Goal: Information Seeking & Learning: Learn about a topic

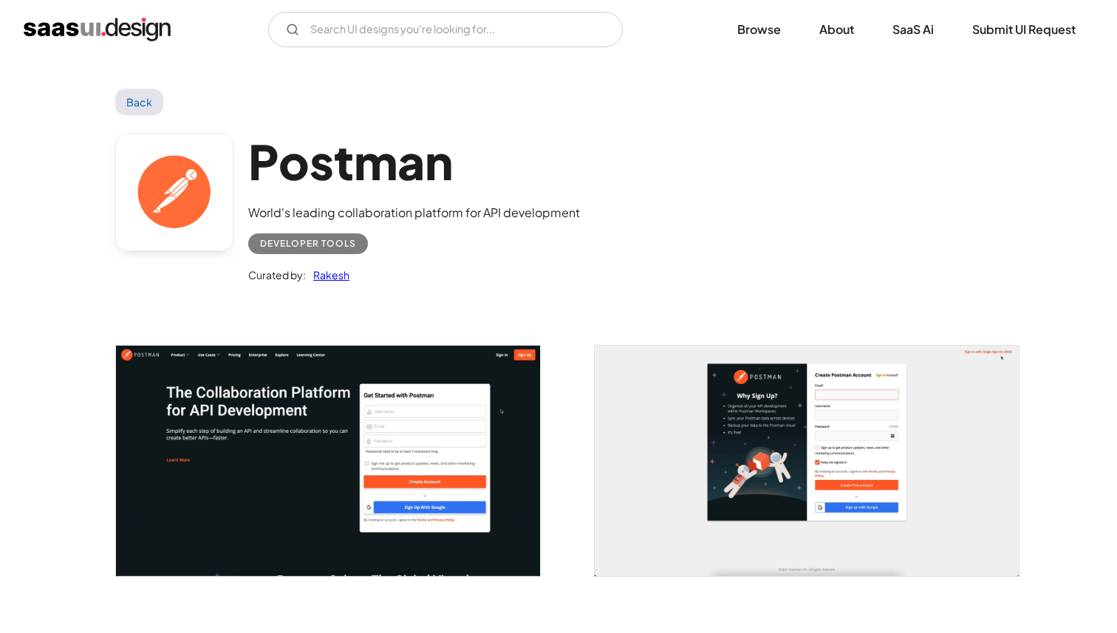
click at [151, 96] on link "Back" at bounding box center [139, 102] width 48 height 27
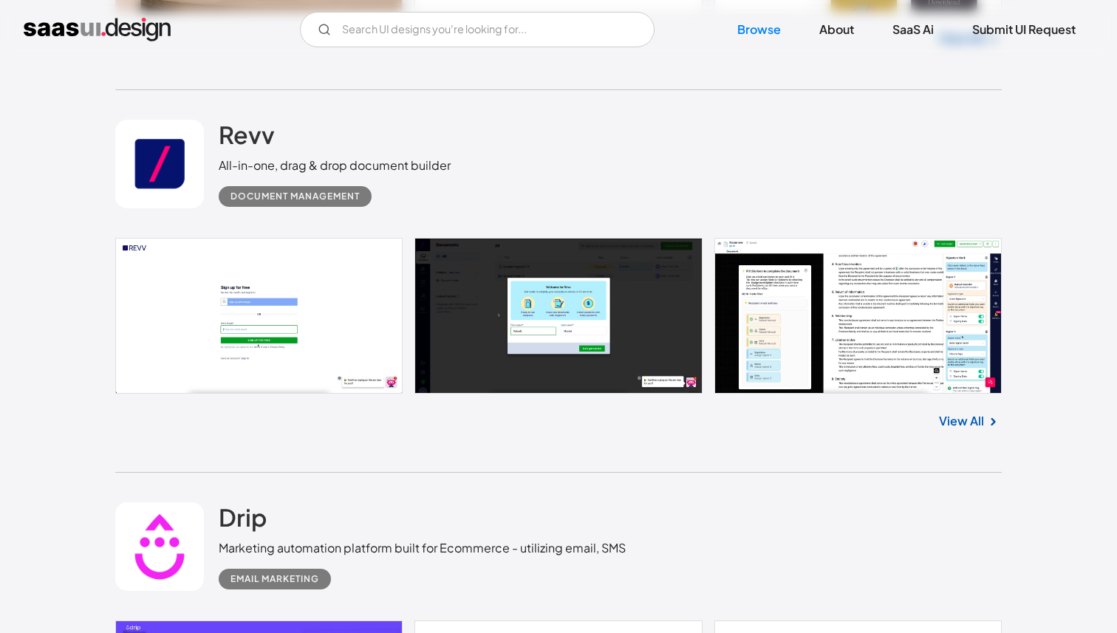
scroll to position [1201, 0]
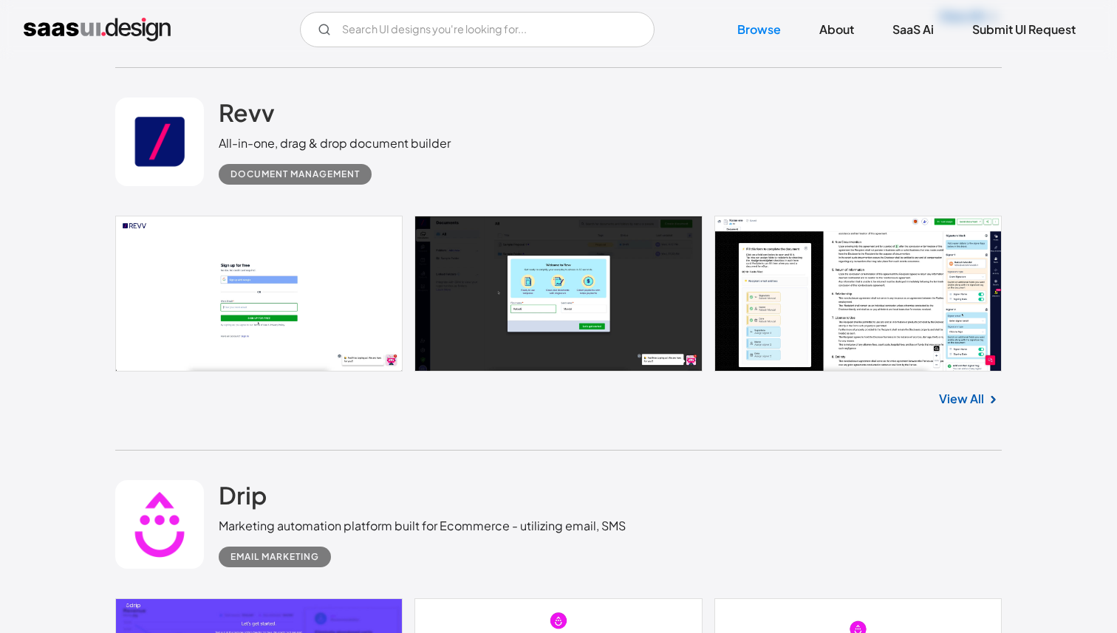
click at [329, 297] on link at bounding box center [558, 294] width 886 height 156
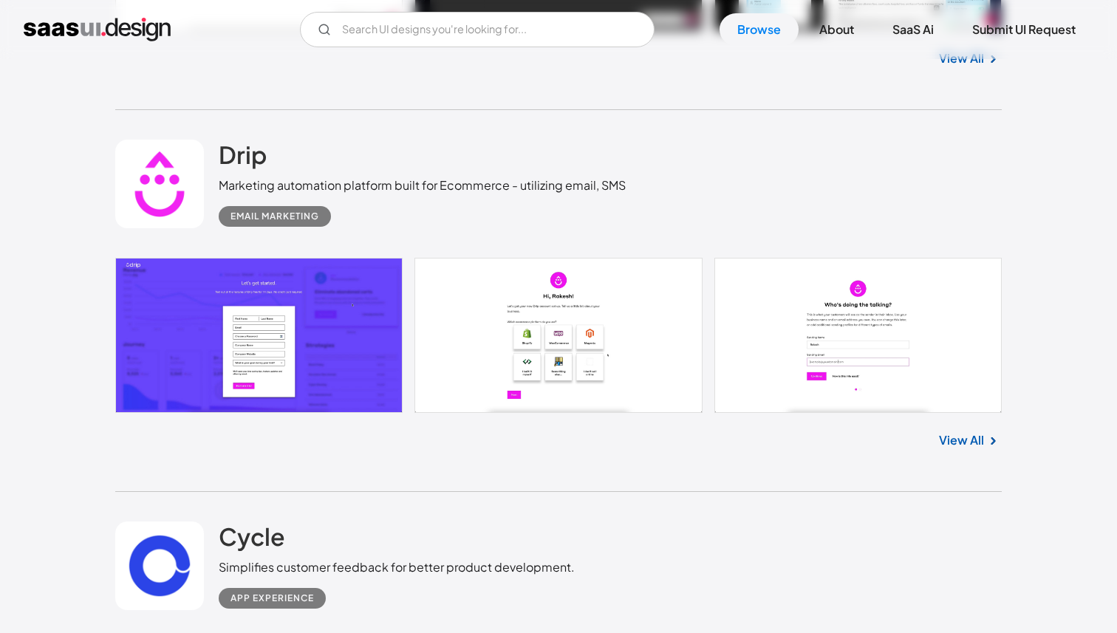
scroll to position [1580, 0]
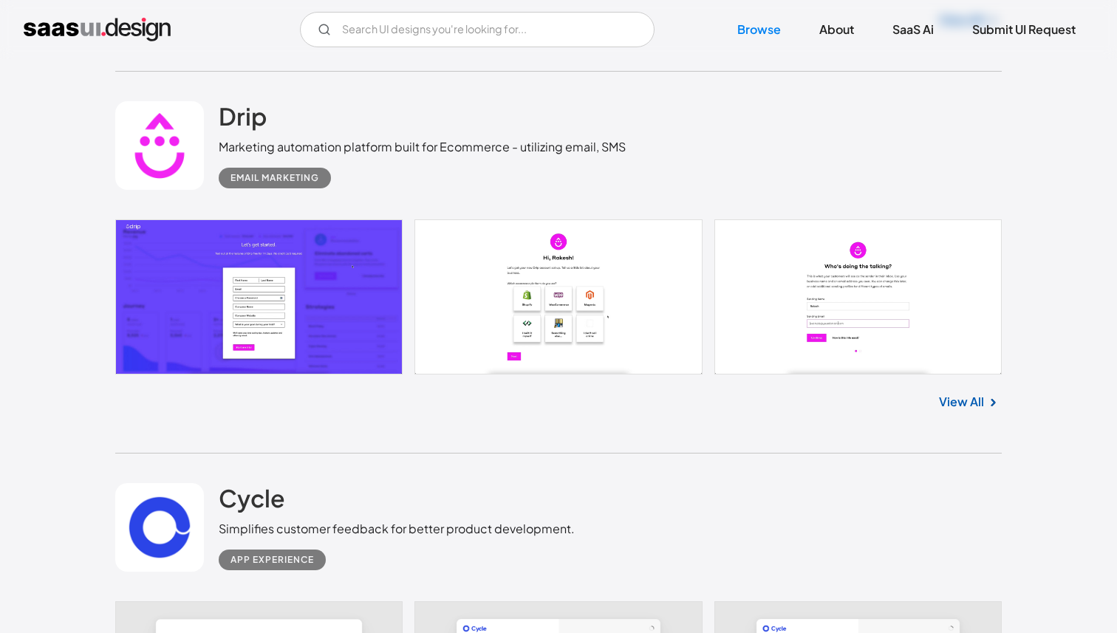
click at [306, 278] on link at bounding box center [558, 296] width 886 height 155
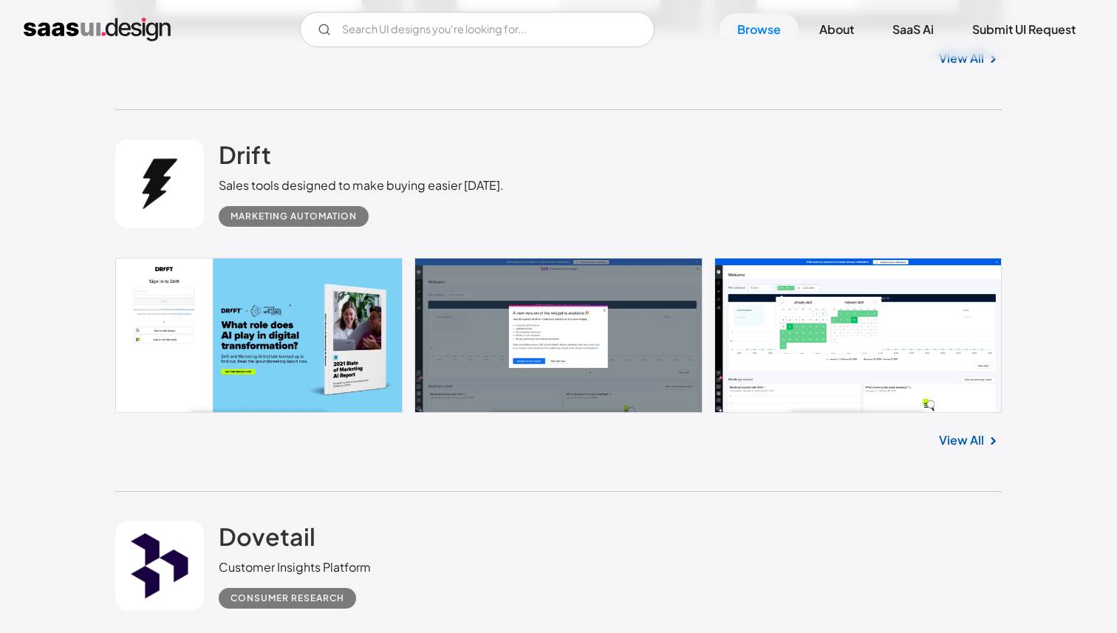
scroll to position [2373, 0]
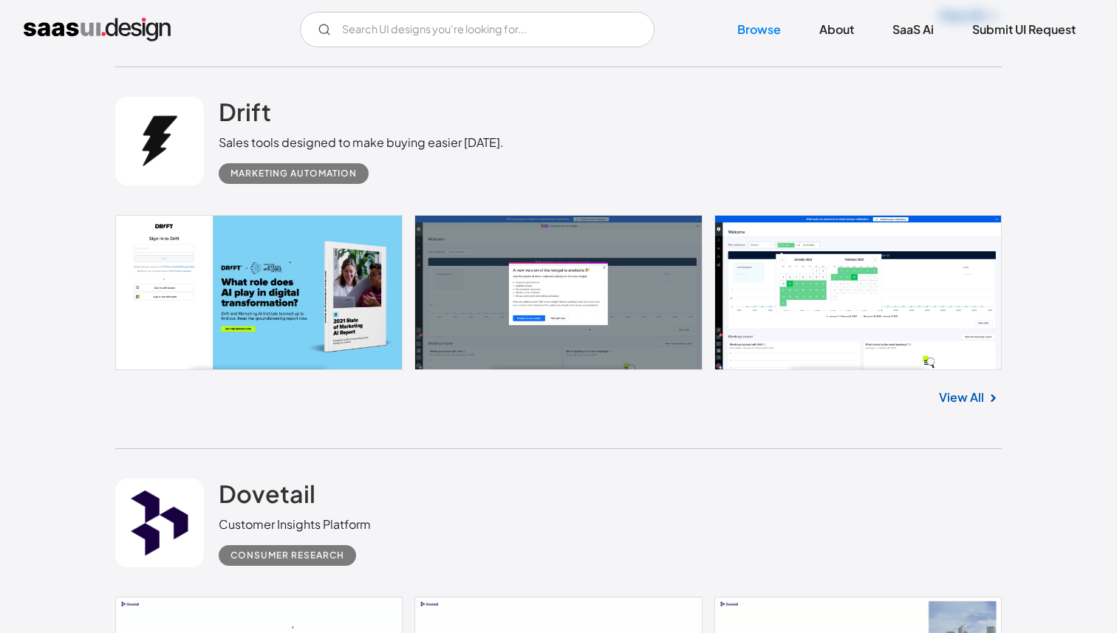
click at [906, 281] on link at bounding box center [558, 293] width 886 height 156
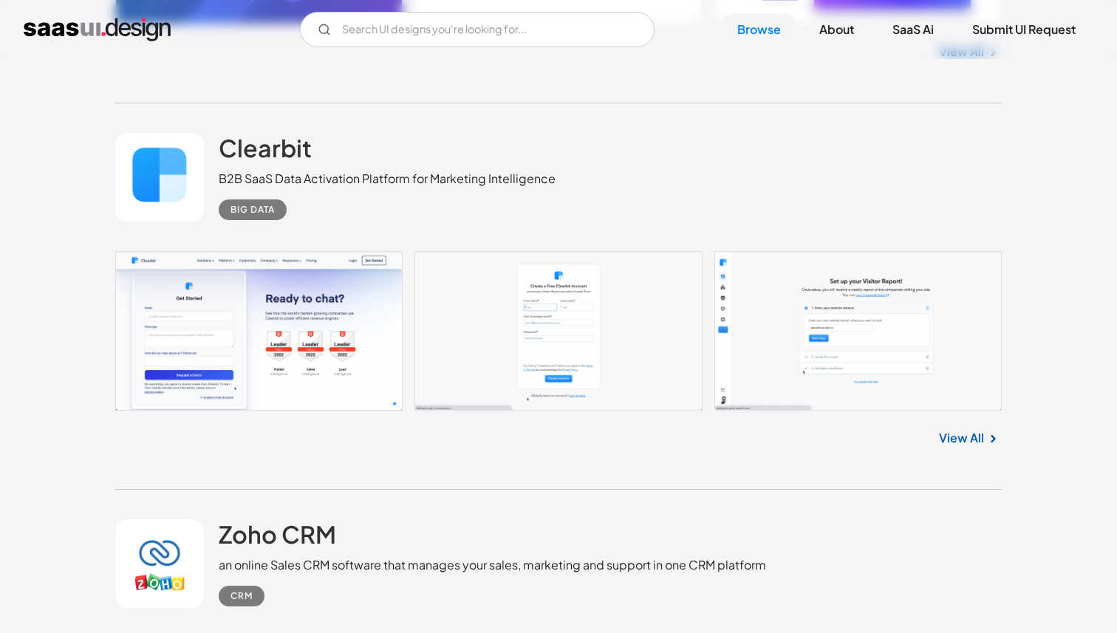
scroll to position [4896, 0]
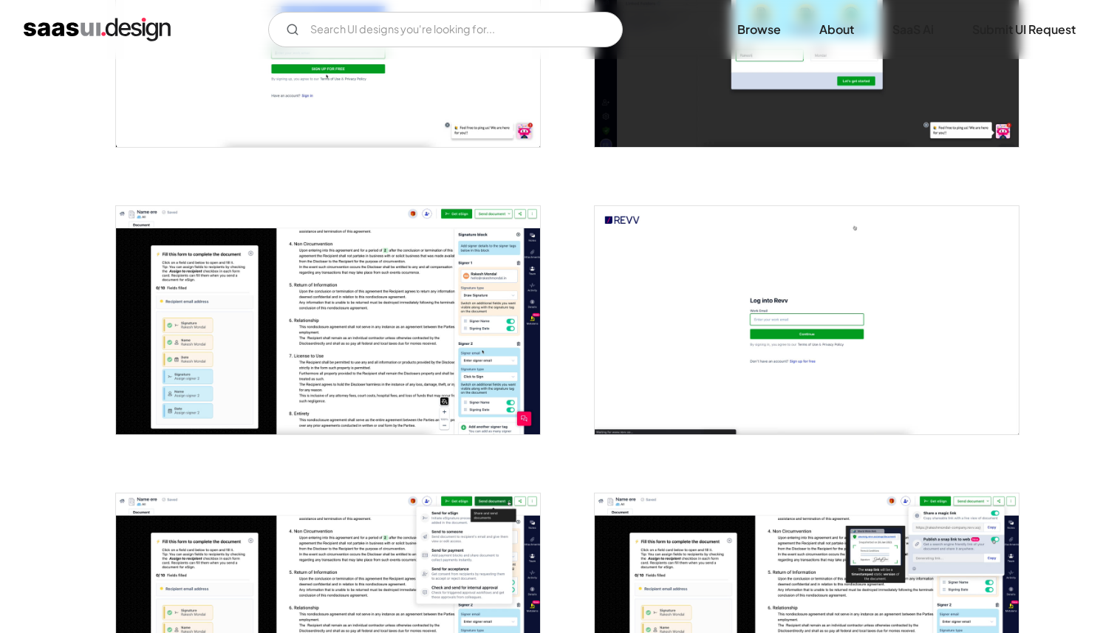
scroll to position [429, 0]
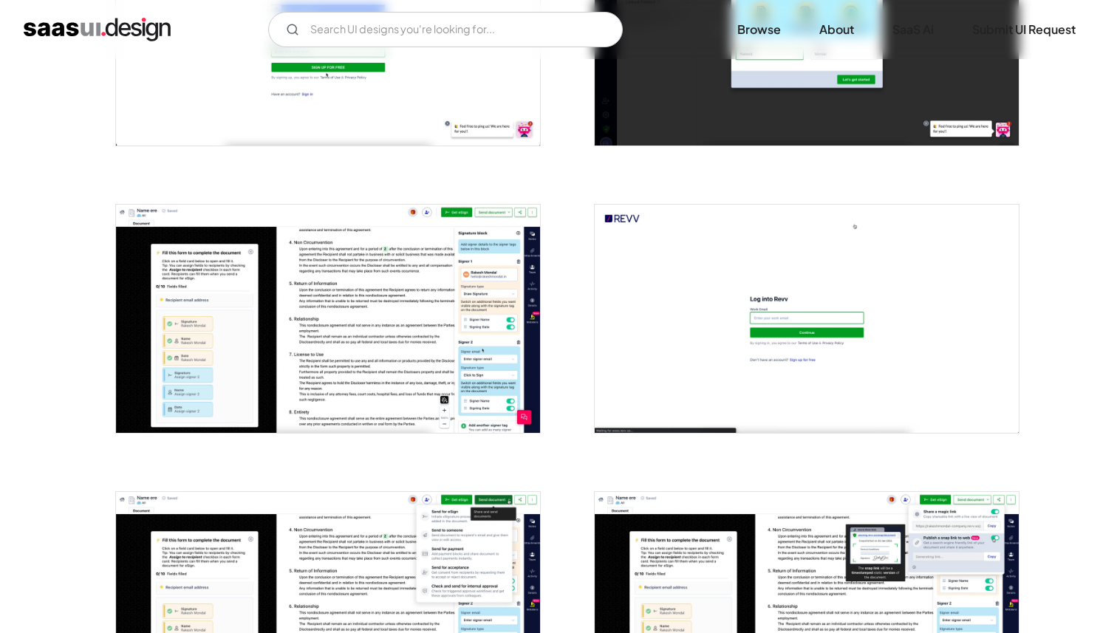
click at [484, 341] on img "open lightbox" at bounding box center [328, 319] width 424 height 228
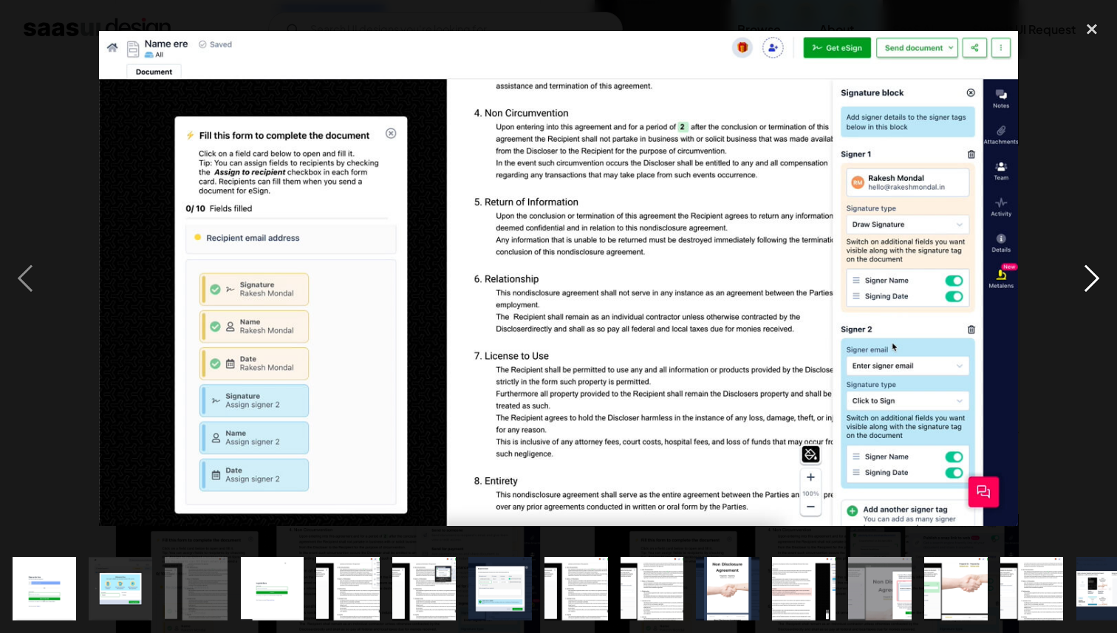
click at [1094, 277] on div "next image" at bounding box center [1091, 279] width 50 height 532
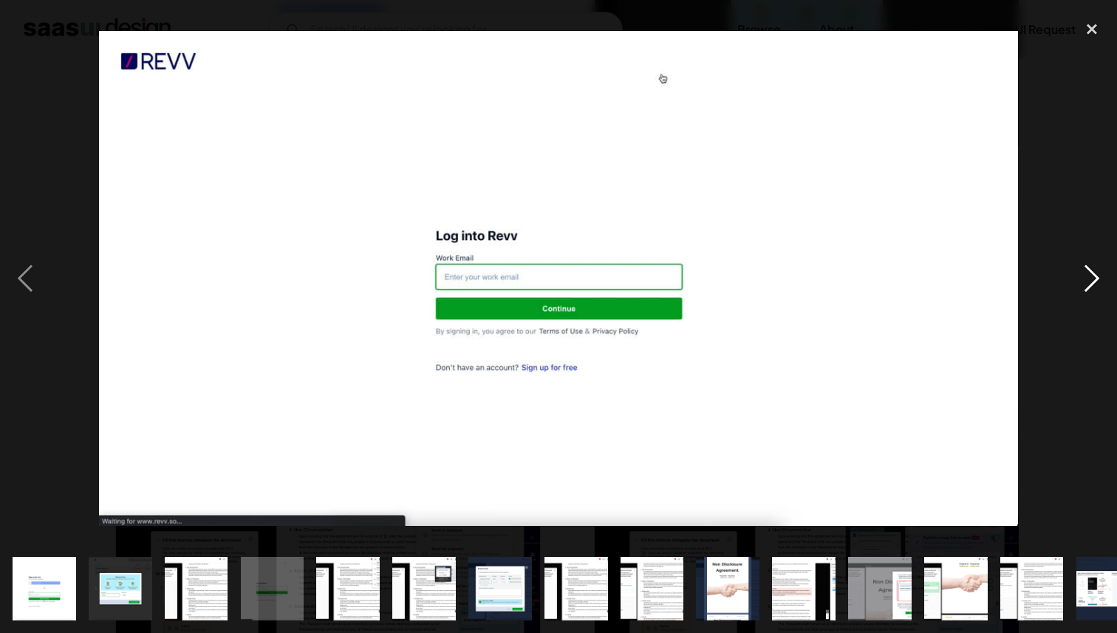
click at [1094, 277] on div "next image" at bounding box center [1091, 279] width 50 height 532
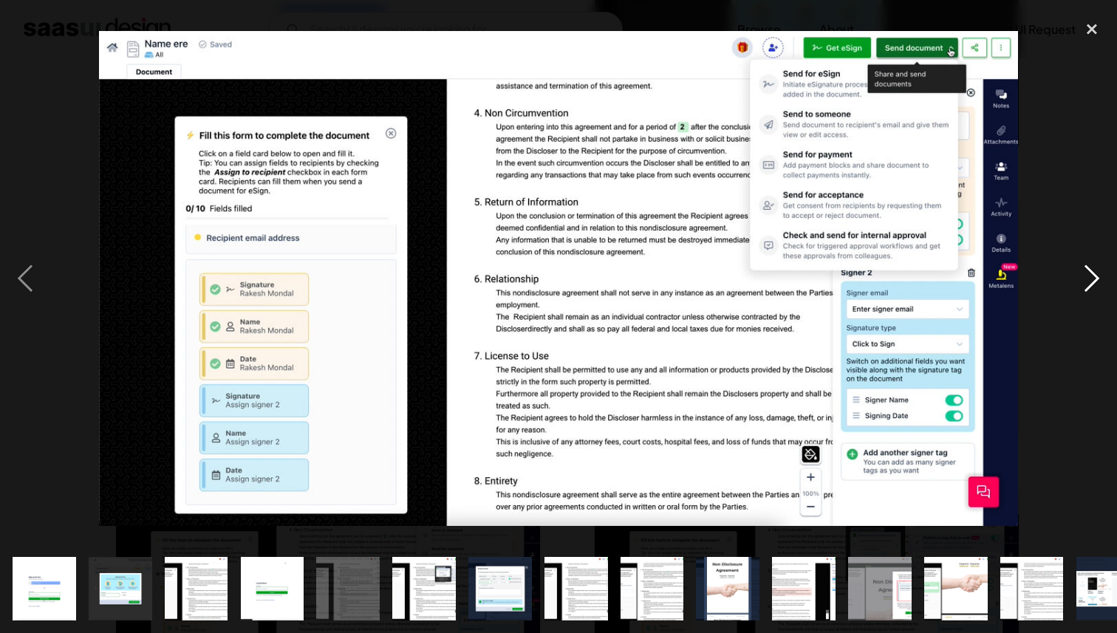
click at [1094, 277] on div "next image" at bounding box center [1091, 279] width 50 height 532
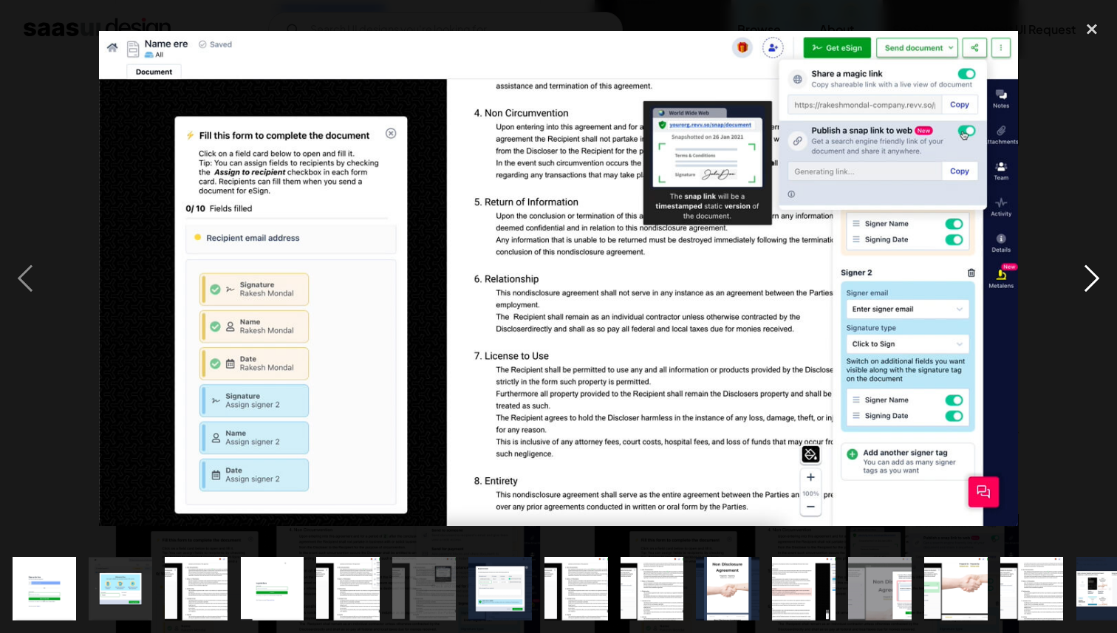
click at [1094, 277] on div "next image" at bounding box center [1091, 279] width 50 height 532
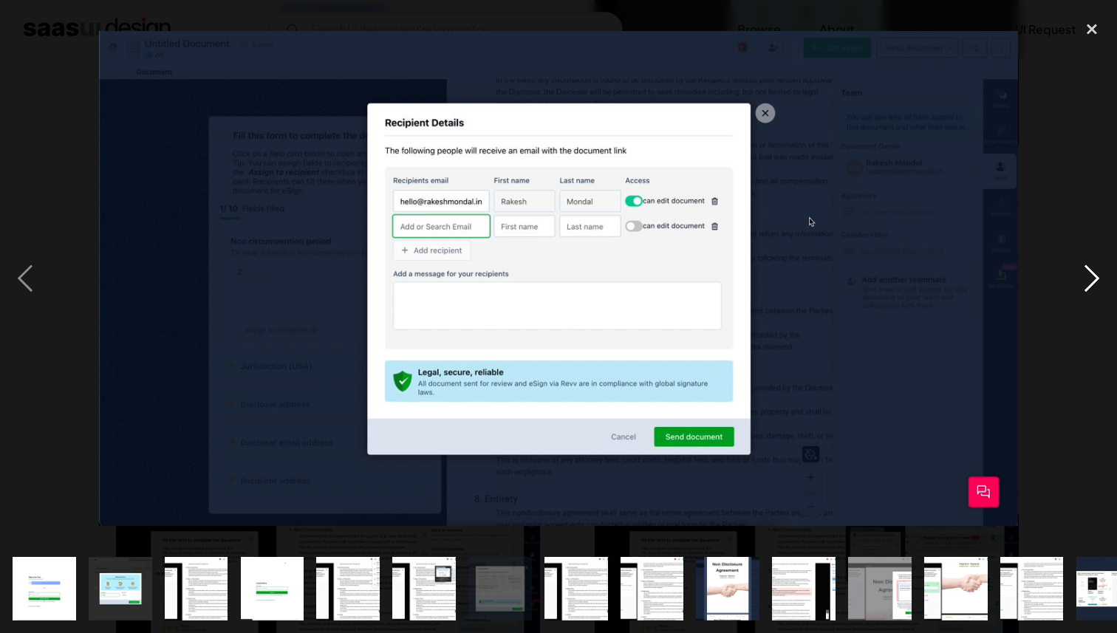
click at [1094, 277] on div "next image" at bounding box center [1091, 279] width 50 height 532
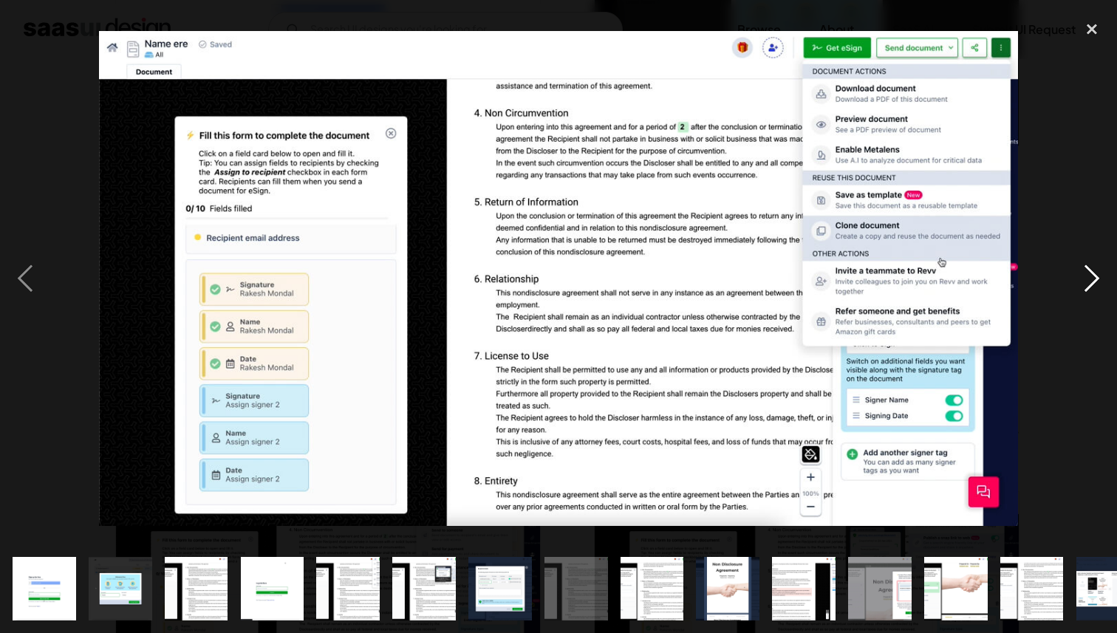
click at [1094, 277] on div "next image" at bounding box center [1091, 279] width 50 height 532
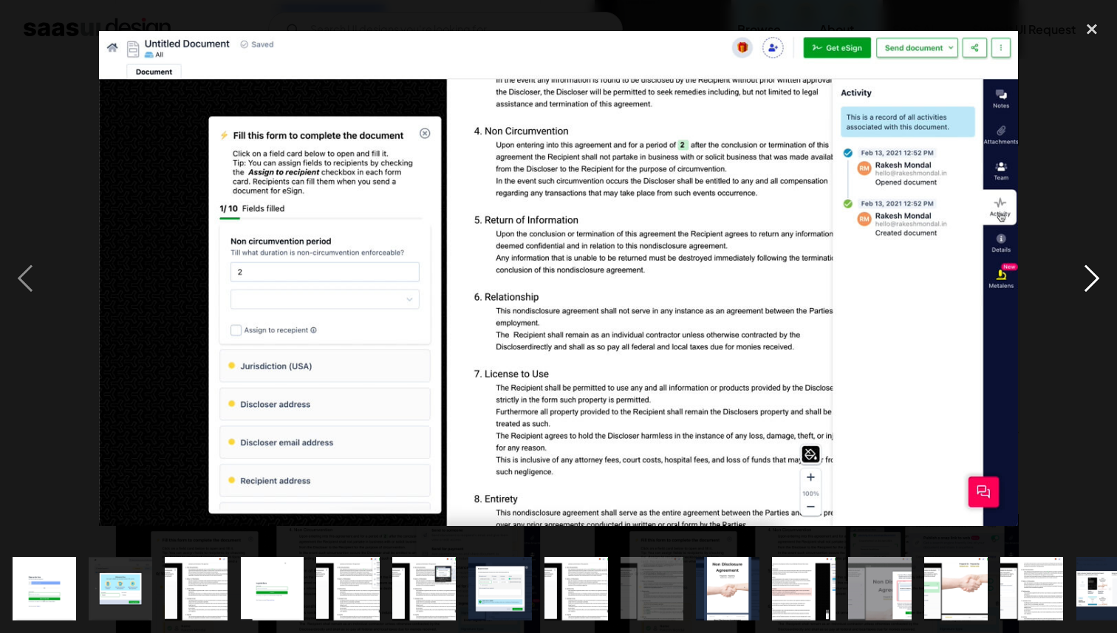
click at [1094, 277] on div "next image" at bounding box center [1091, 279] width 50 height 532
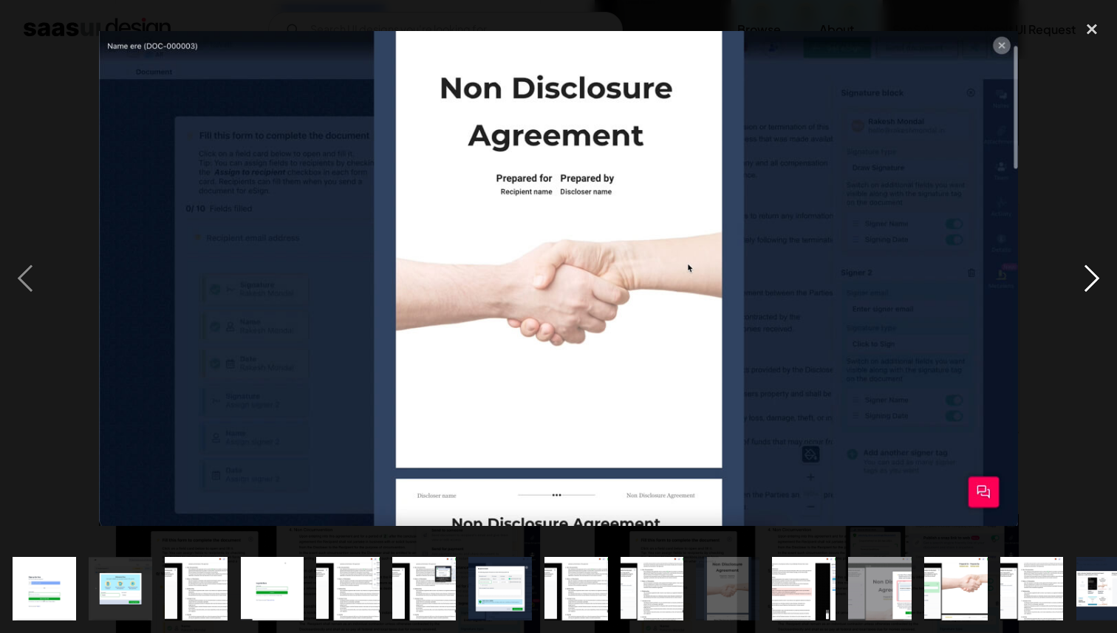
click at [1089, 271] on div "next image" at bounding box center [1091, 279] width 50 height 532
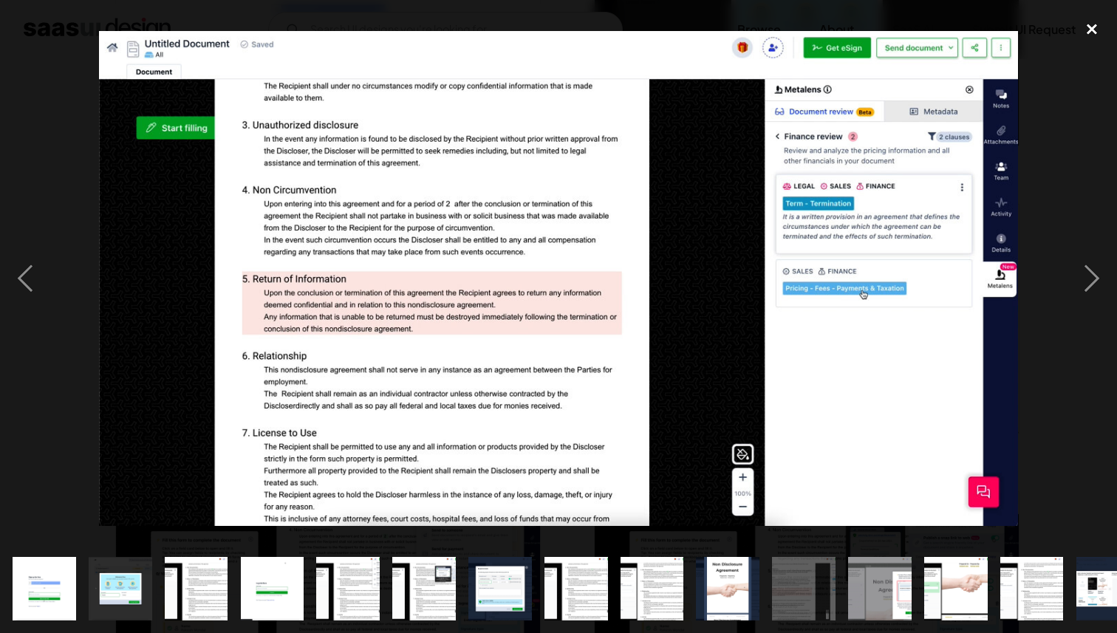
click at [1093, 35] on div "close lightbox" at bounding box center [1091, 29] width 50 height 32
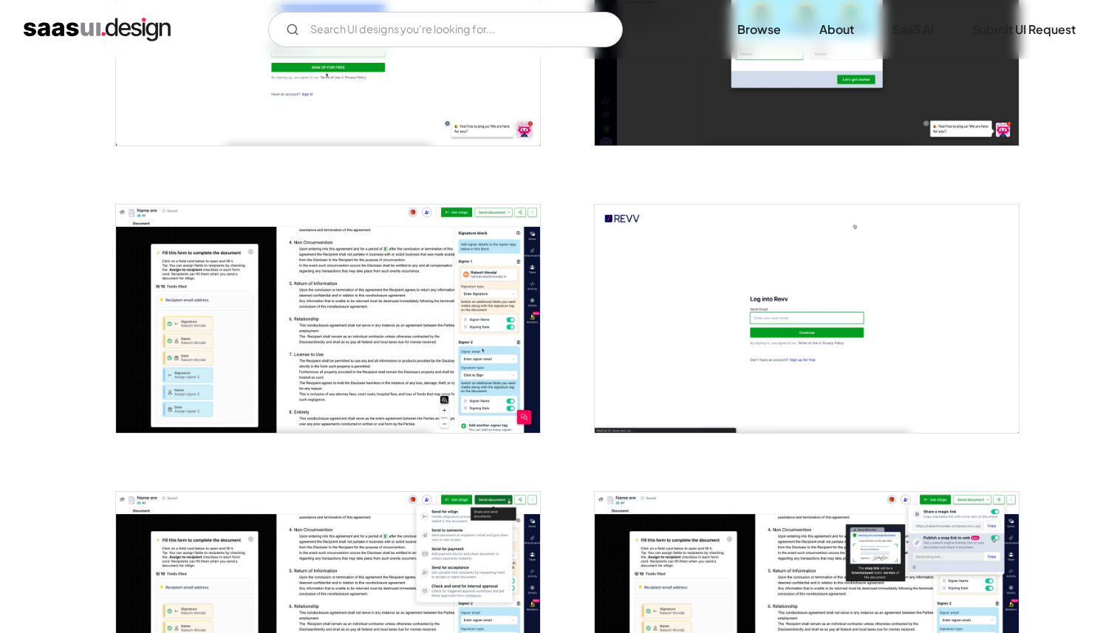
scroll to position [0, 0]
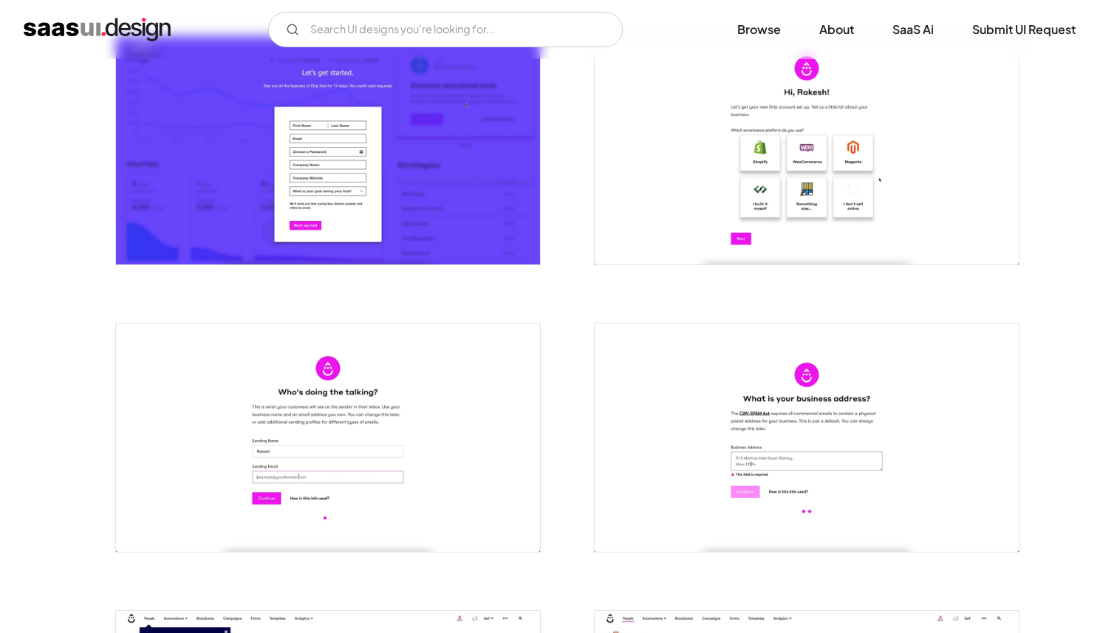
scroll to position [565, 0]
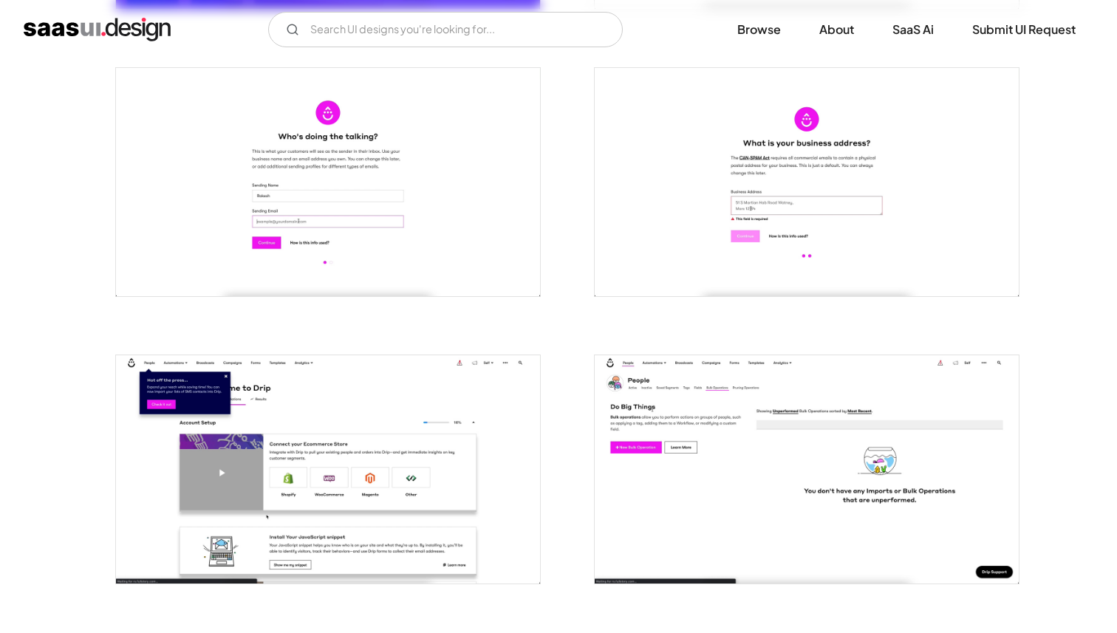
click at [342, 414] on img "open lightbox" at bounding box center [328, 469] width 424 height 228
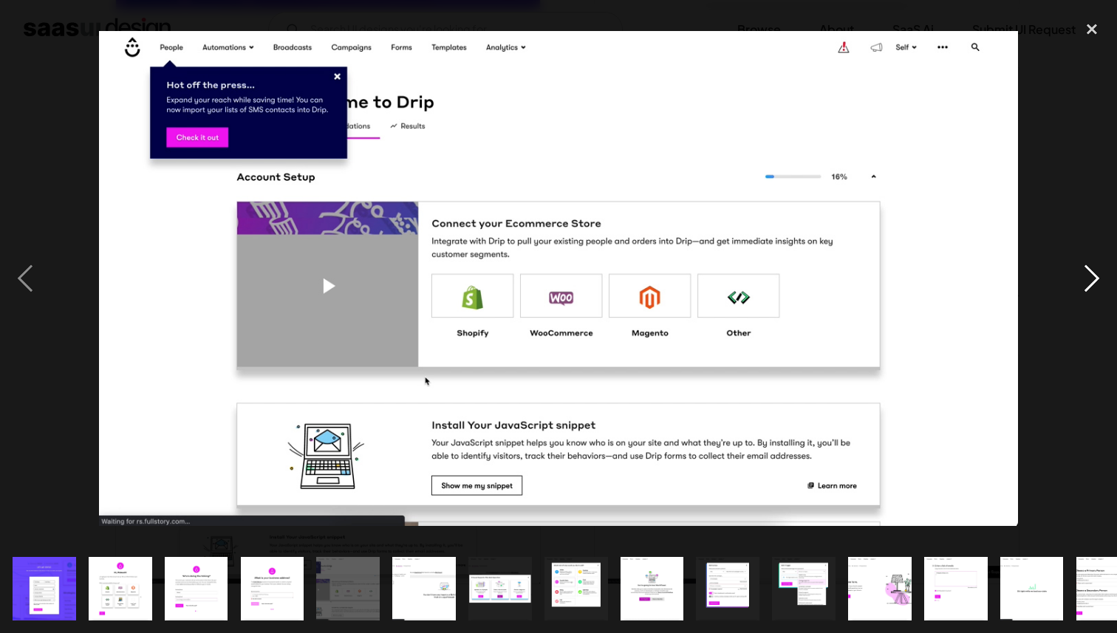
click at [1086, 275] on div "next image" at bounding box center [1091, 279] width 50 height 532
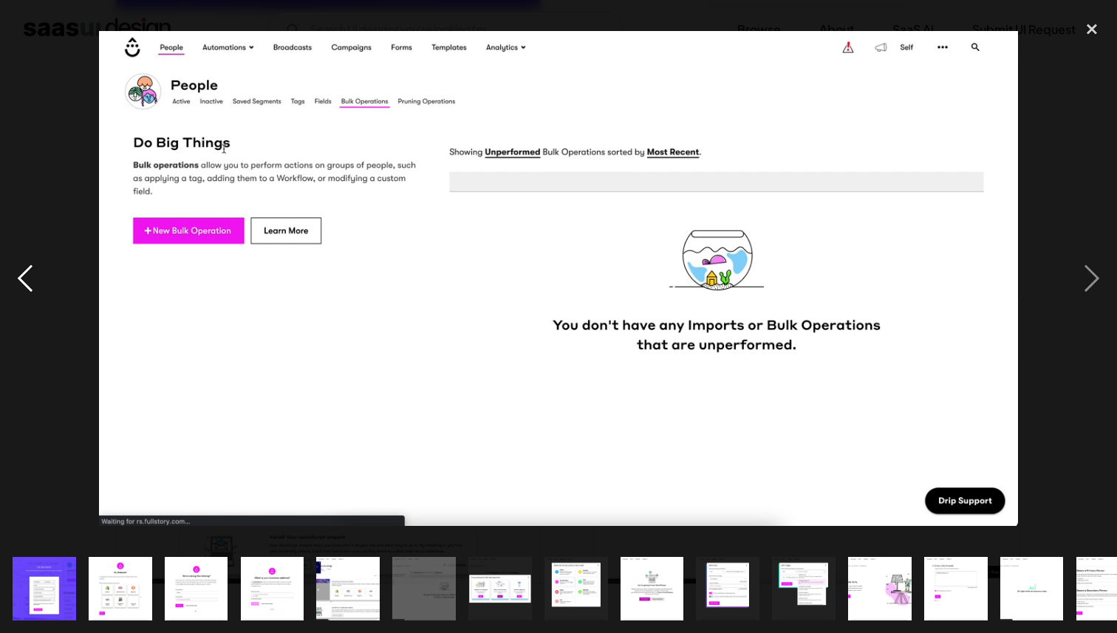
click at [27, 277] on div "previous image" at bounding box center [25, 279] width 50 height 532
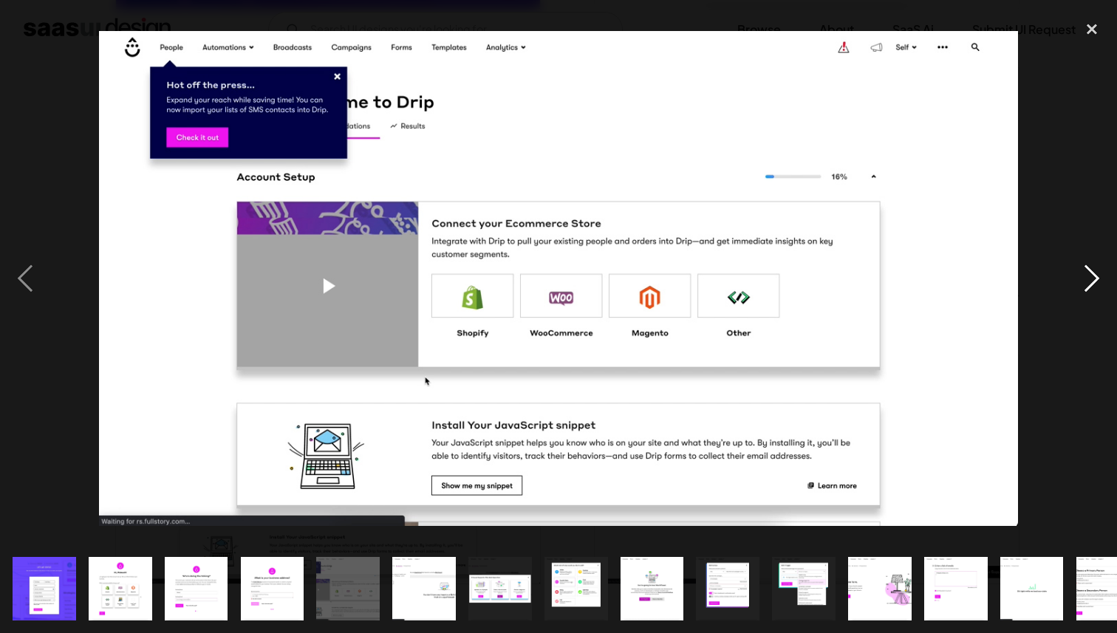
click at [1093, 280] on div "next image" at bounding box center [1091, 279] width 50 height 532
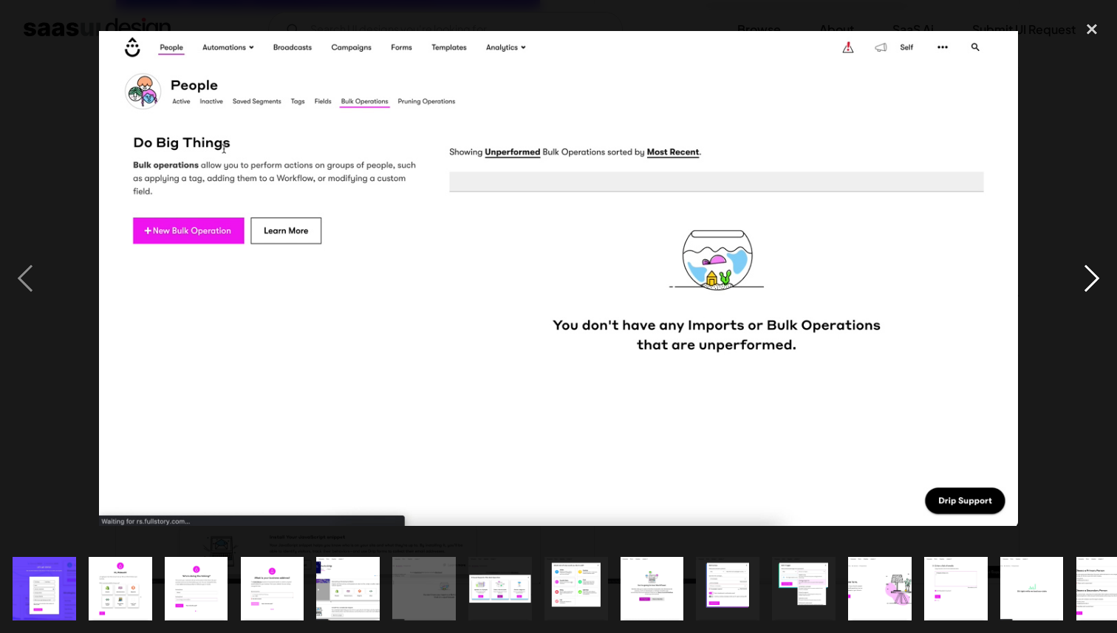
click at [1093, 280] on div "next image" at bounding box center [1091, 279] width 50 height 532
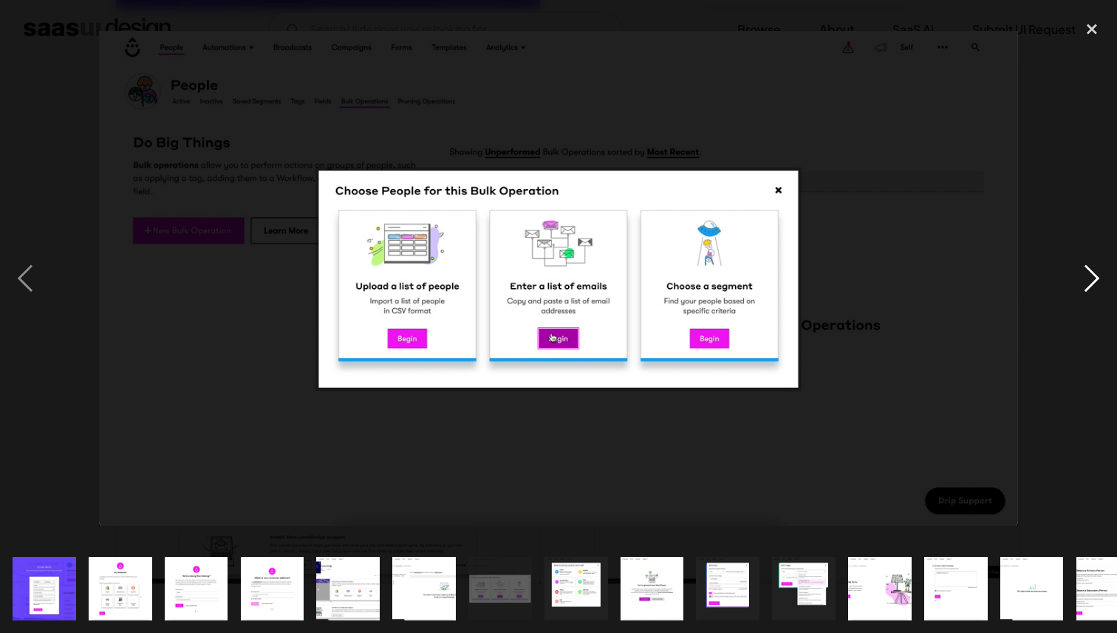
click at [1093, 280] on div "next image" at bounding box center [1091, 279] width 50 height 532
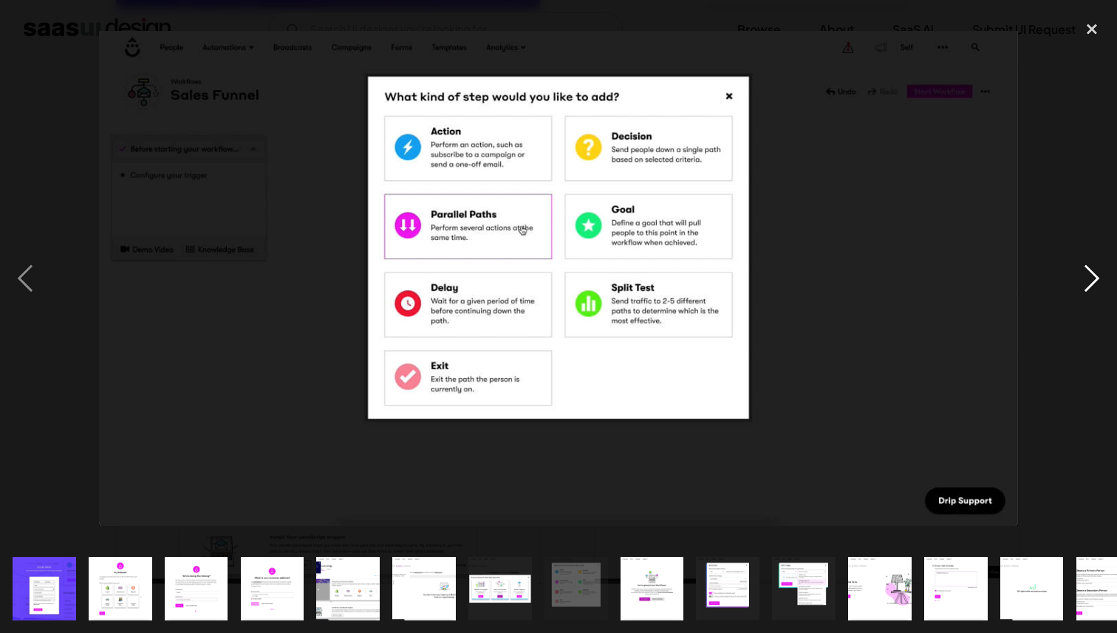
click at [1093, 280] on div "next image" at bounding box center [1091, 279] width 50 height 532
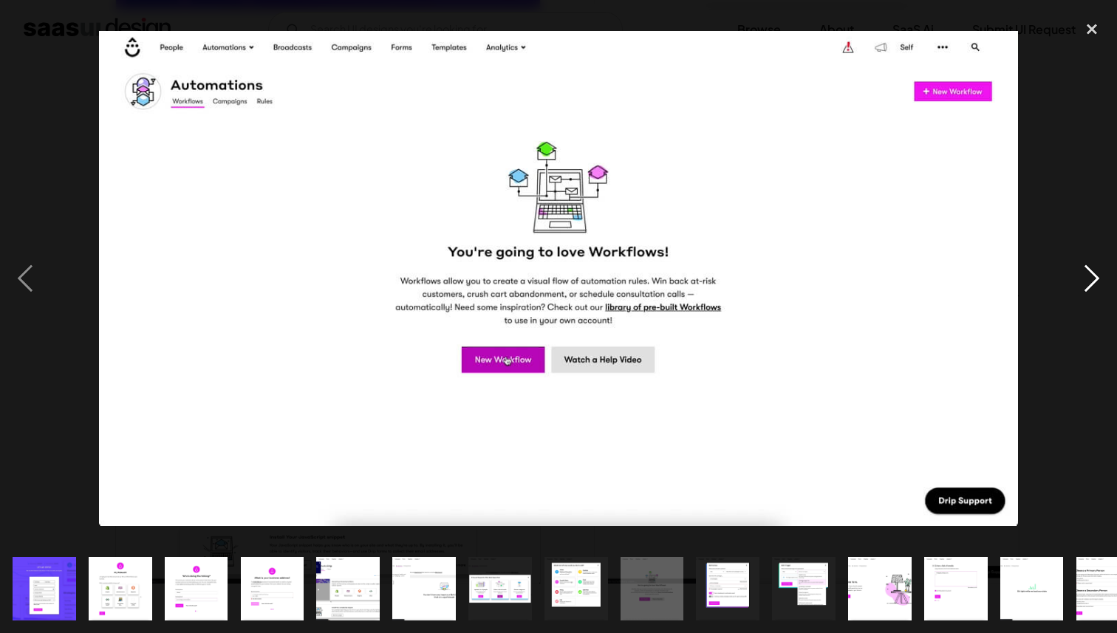
click at [1093, 280] on div "next image" at bounding box center [1091, 279] width 50 height 532
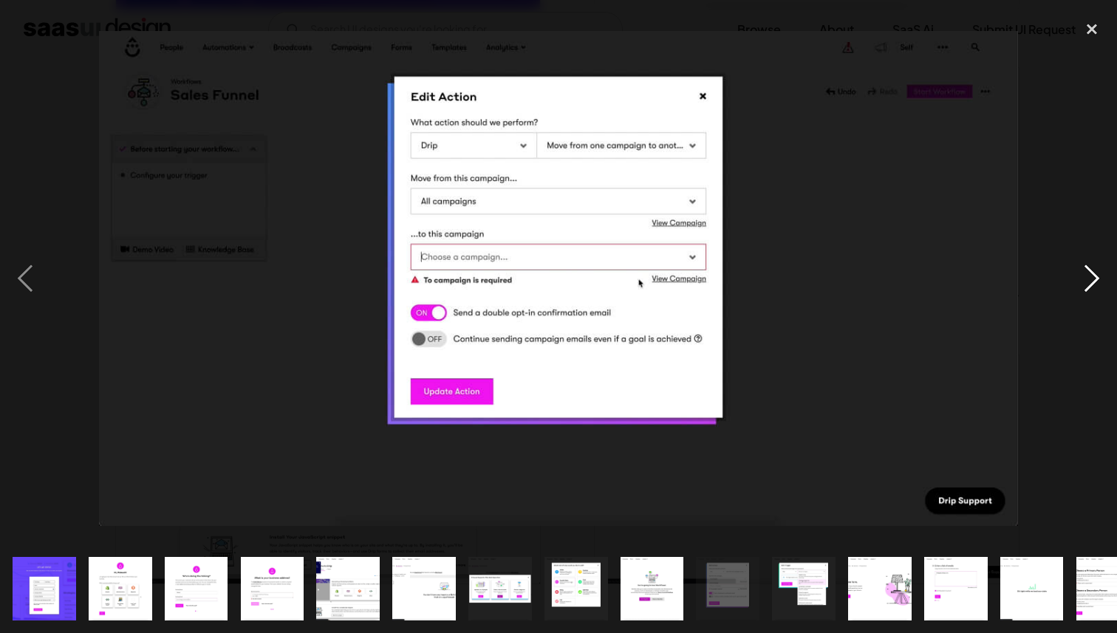
click at [1093, 280] on div "next image" at bounding box center [1091, 279] width 50 height 532
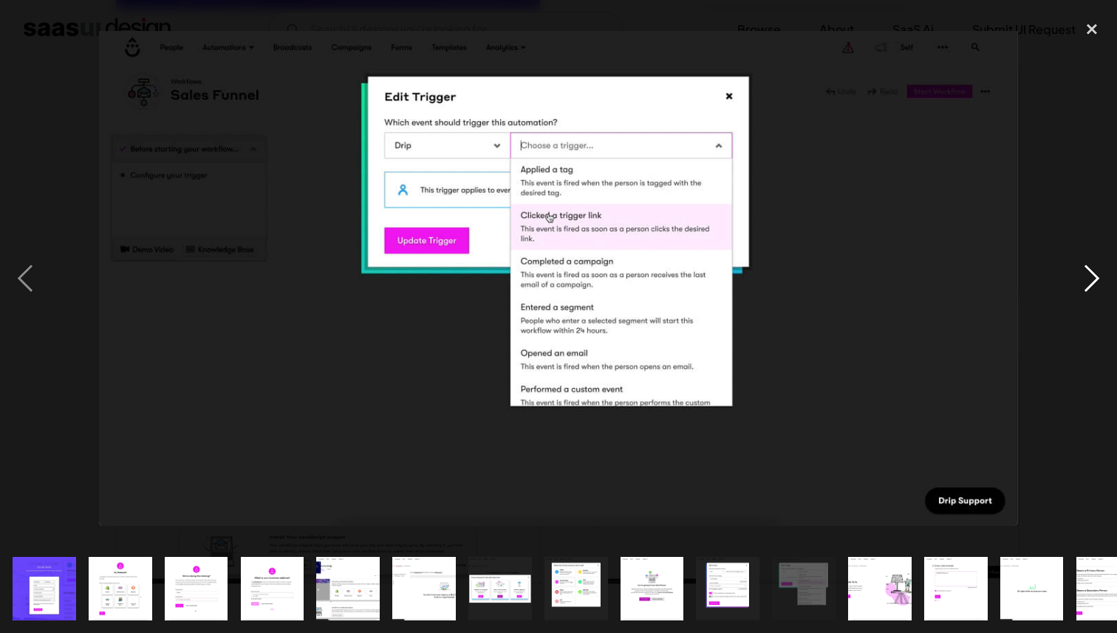
click at [1069, 171] on div "next image" at bounding box center [1091, 279] width 50 height 532
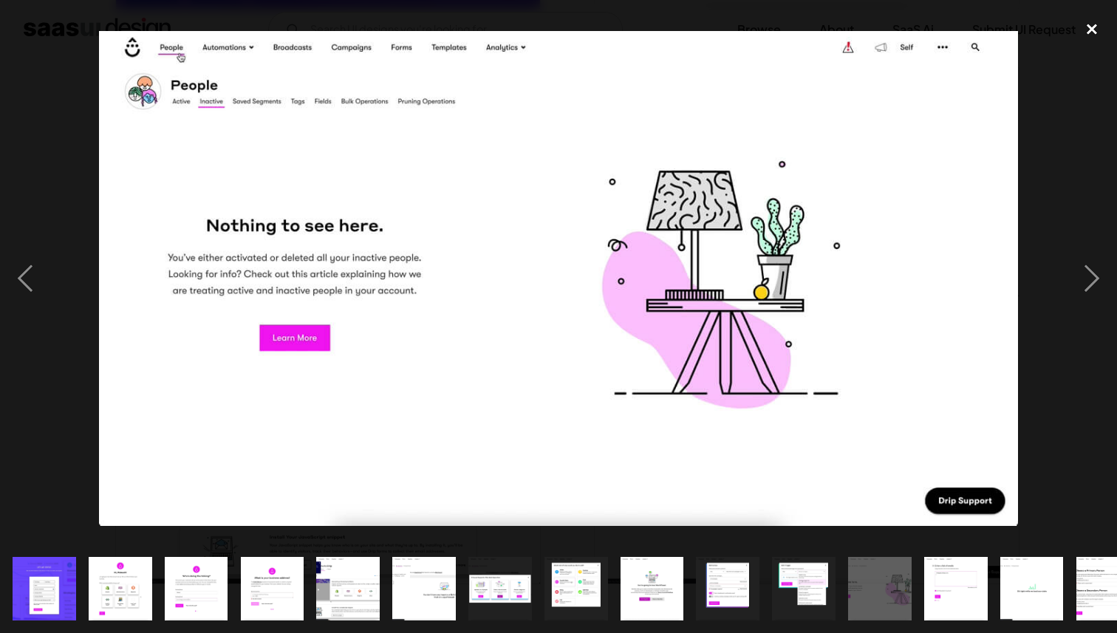
click at [1087, 26] on div "close lightbox" at bounding box center [1091, 29] width 50 height 32
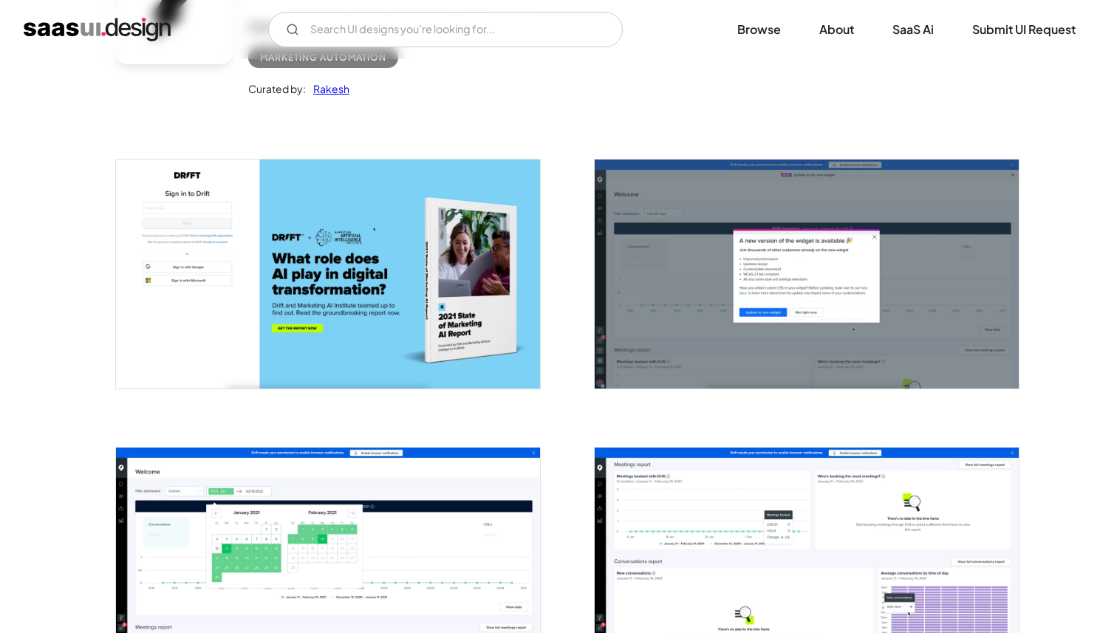
scroll to position [432, 0]
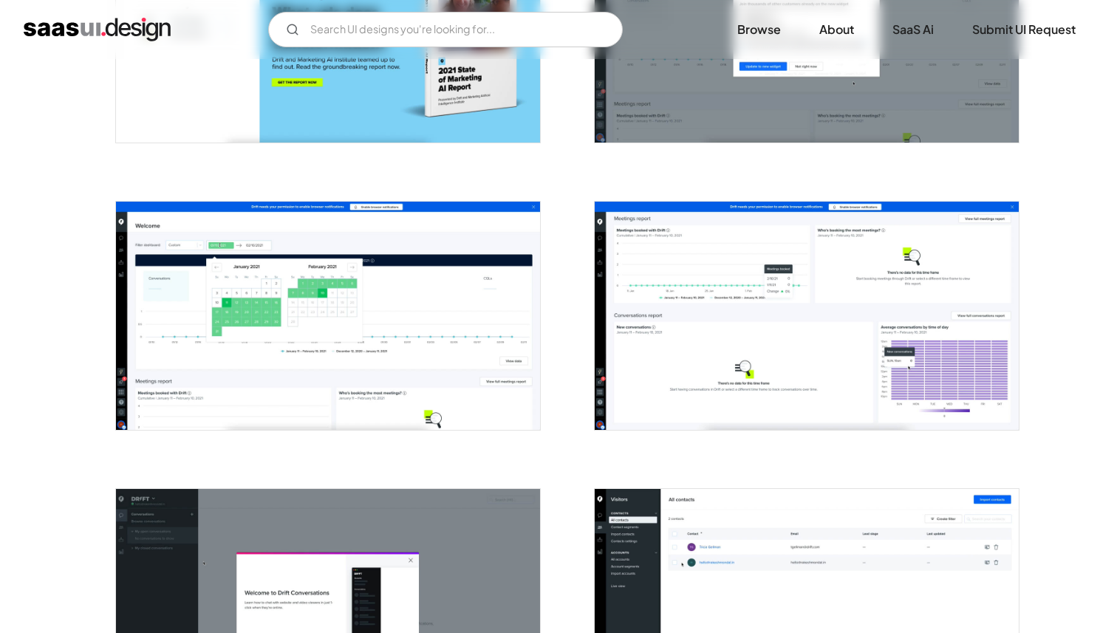
click at [415, 323] on img "open lightbox" at bounding box center [328, 316] width 424 height 228
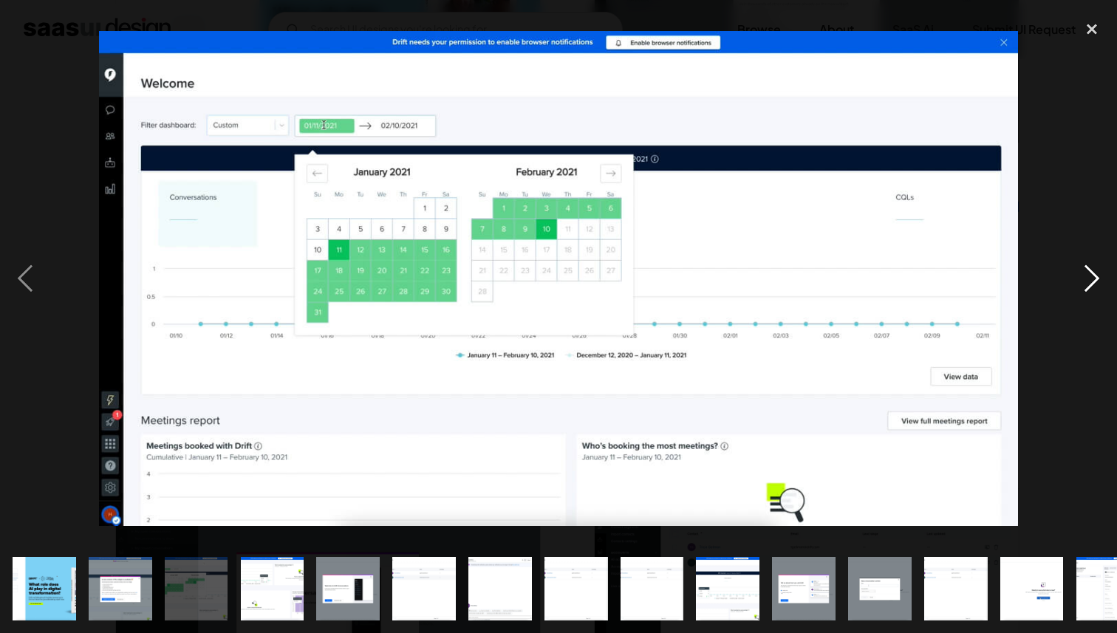
click at [1091, 273] on div "next image" at bounding box center [1091, 279] width 50 height 532
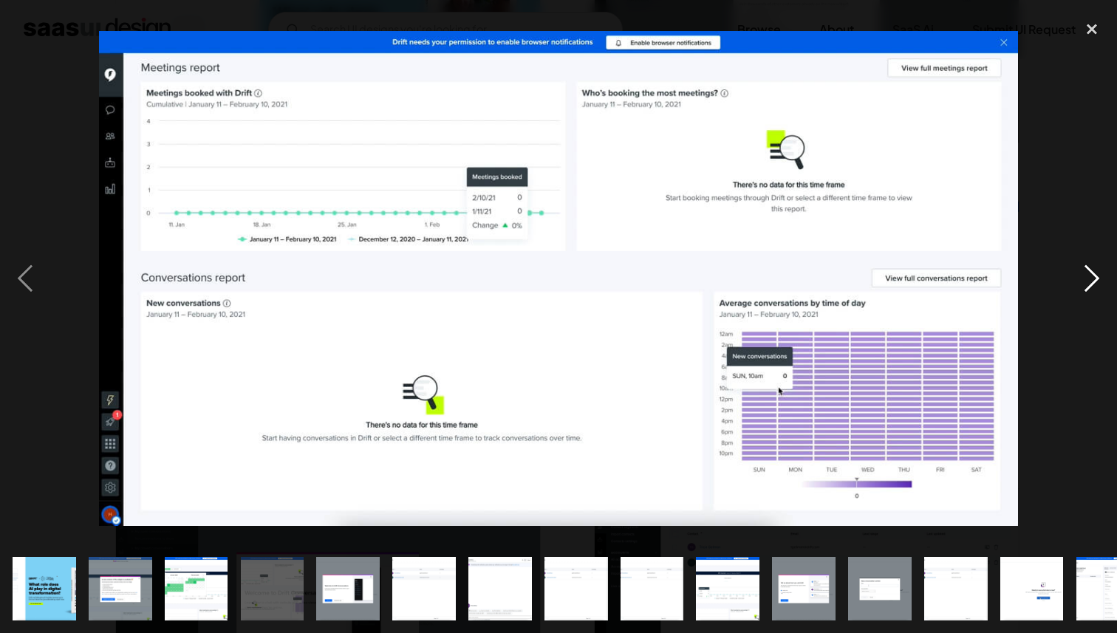
click at [1091, 273] on div "next image" at bounding box center [1091, 279] width 50 height 532
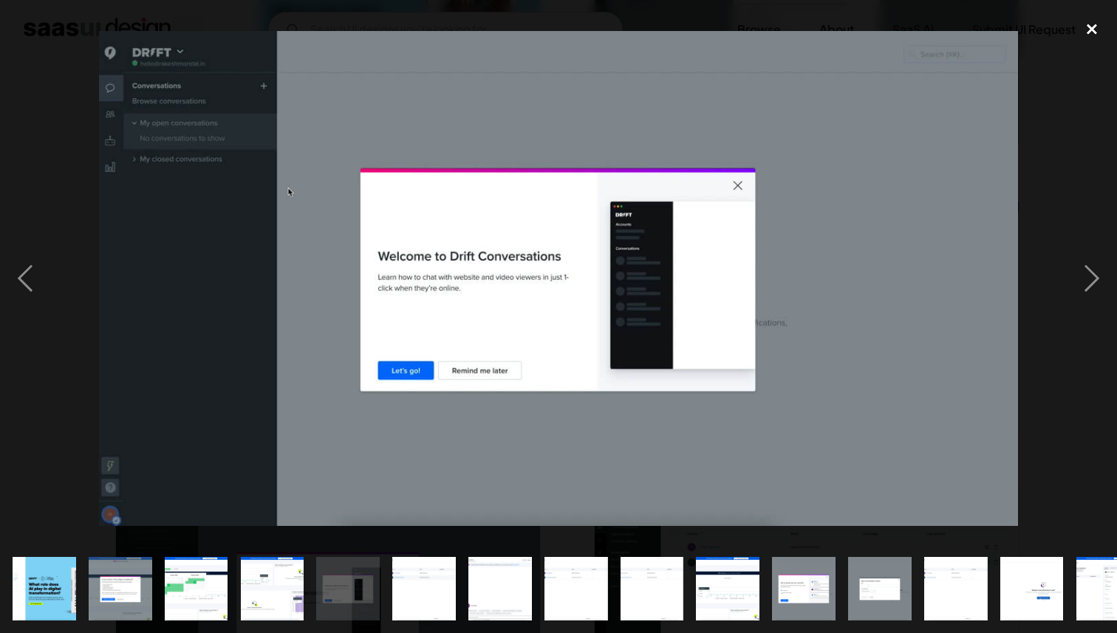
click at [1089, 31] on div "close lightbox" at bounding box center [1091, 29] width 50 height 32
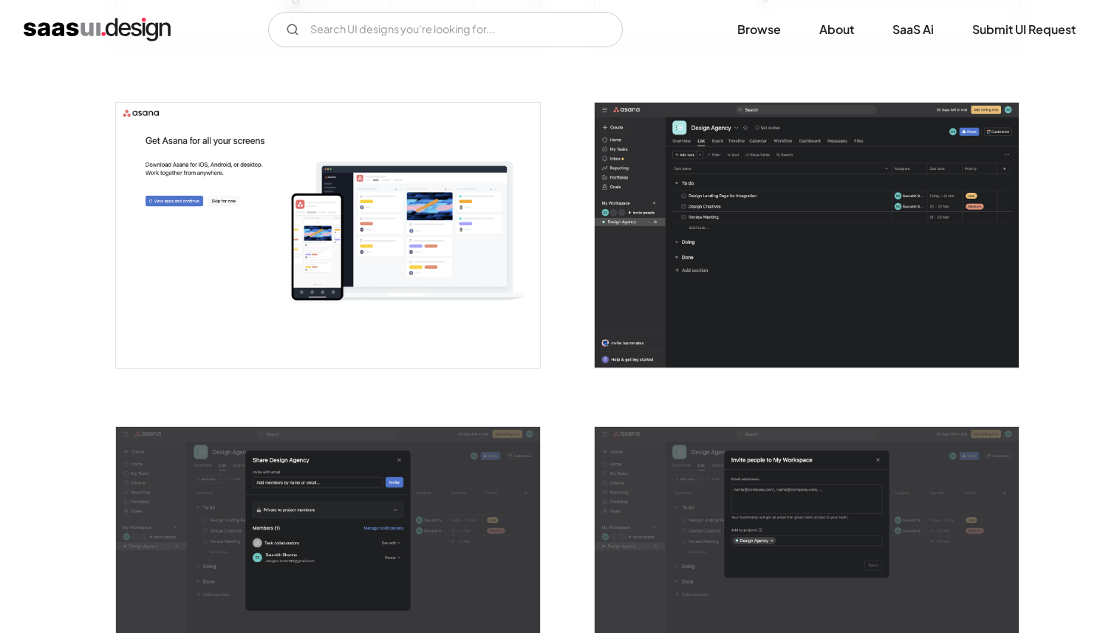
scroll to position [1890, 0]
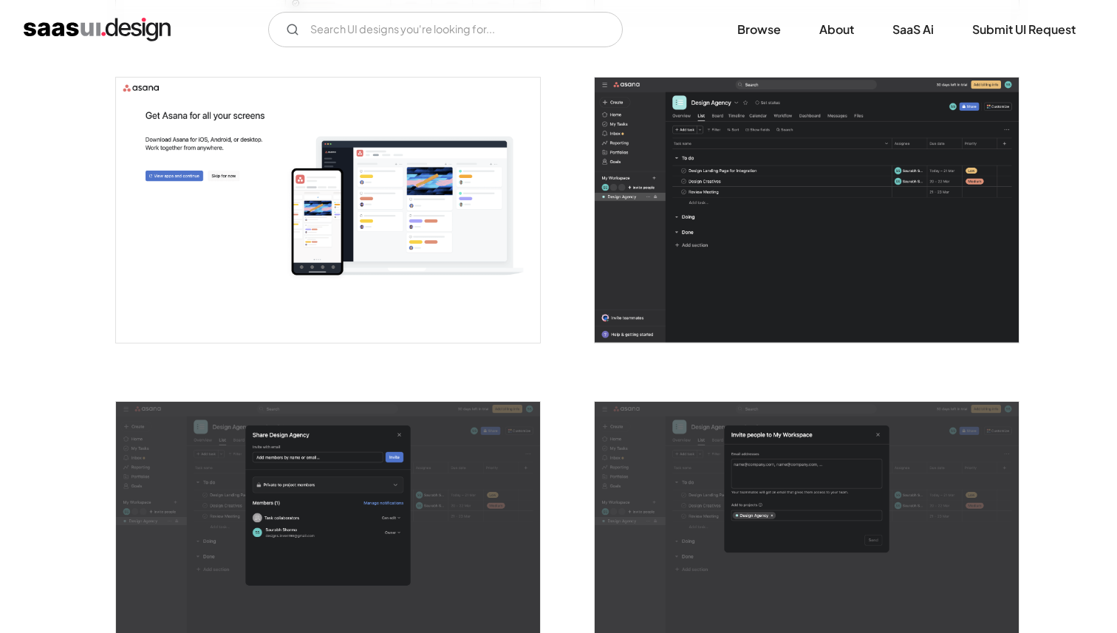
click at [728, 253] on img "open lightbox" at bounding box center [806, 210] width 424 height 265
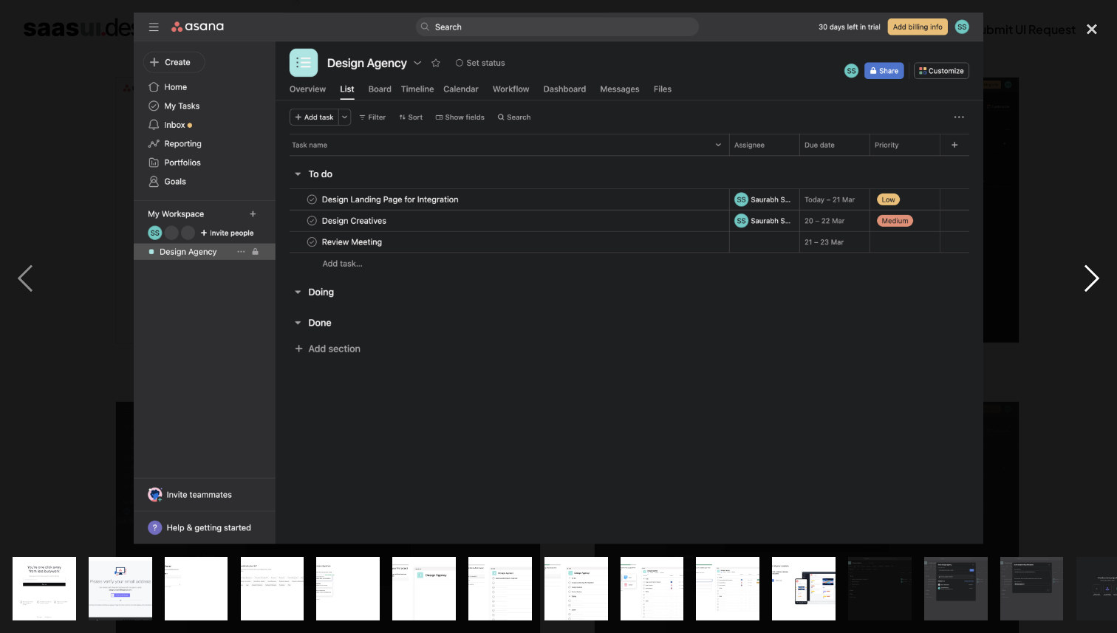
click at [1086, 275] on div "next image" at bounding box center [1091, 279] width 50 height 532
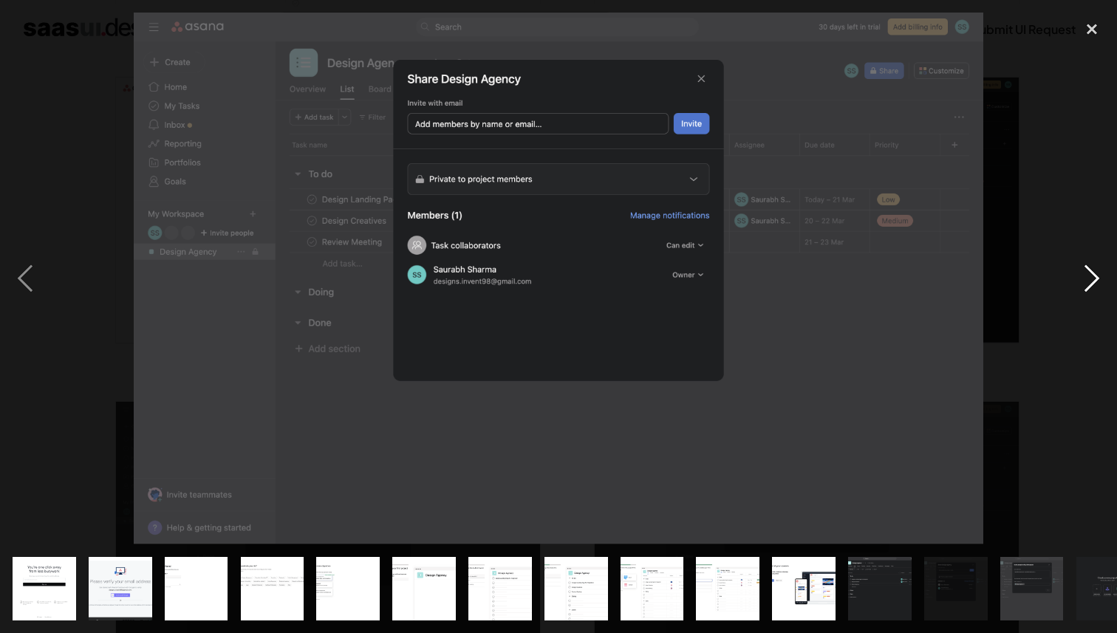
click at [1090, 282] on div "next image" at bounding box center [1091, 279] width 50 height 532
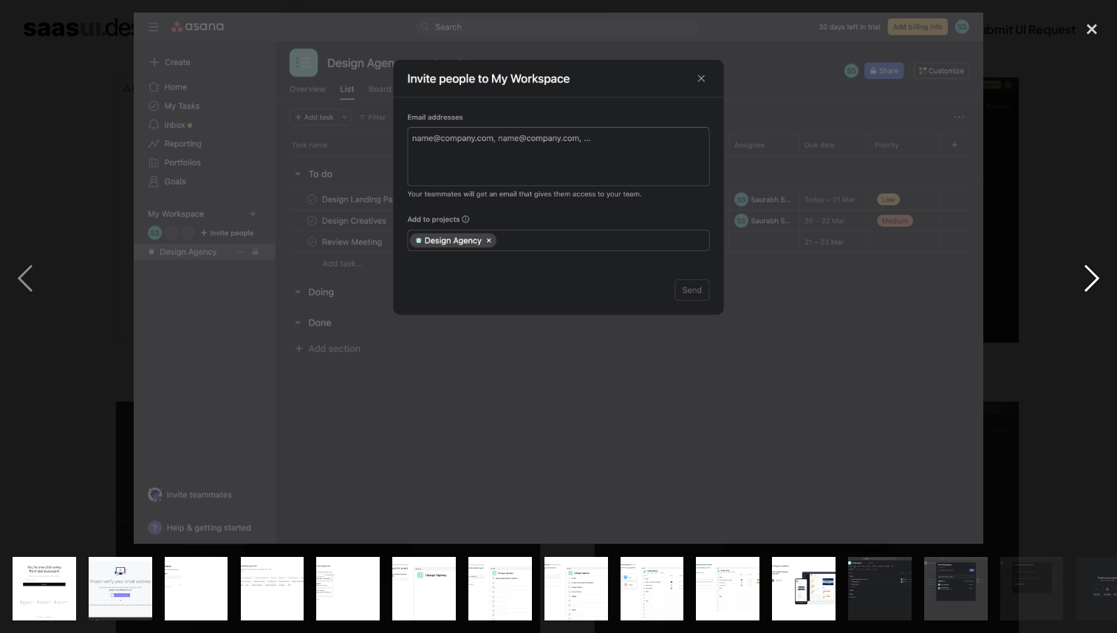
click at [1090, 282] on div "next image" at bounding box center [1091, 279] width 50 height 532
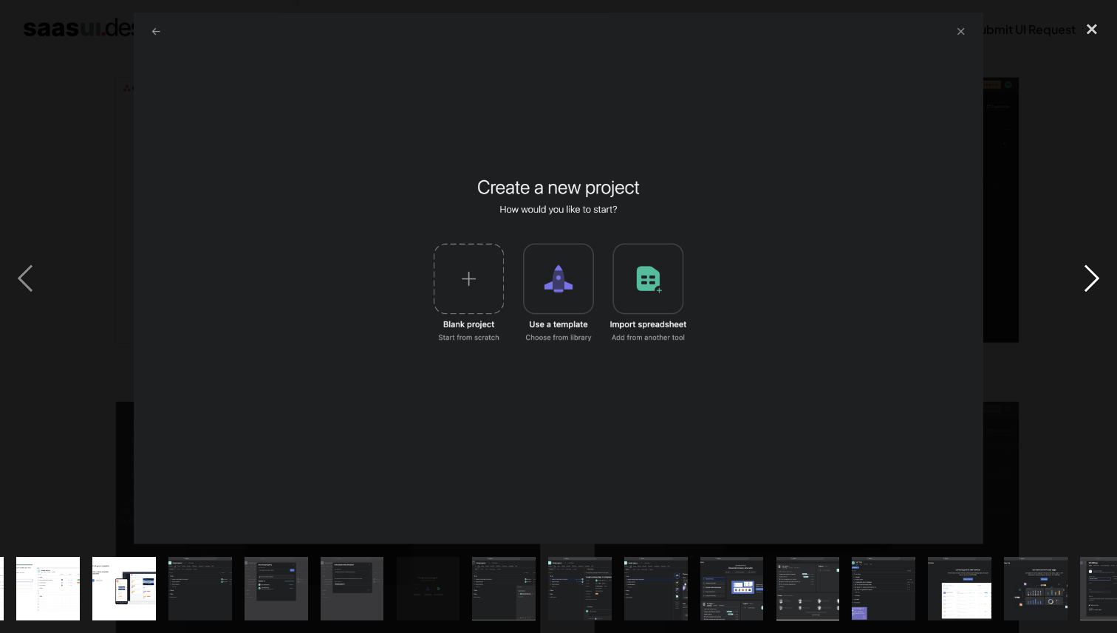
scroll to position [0, 719]
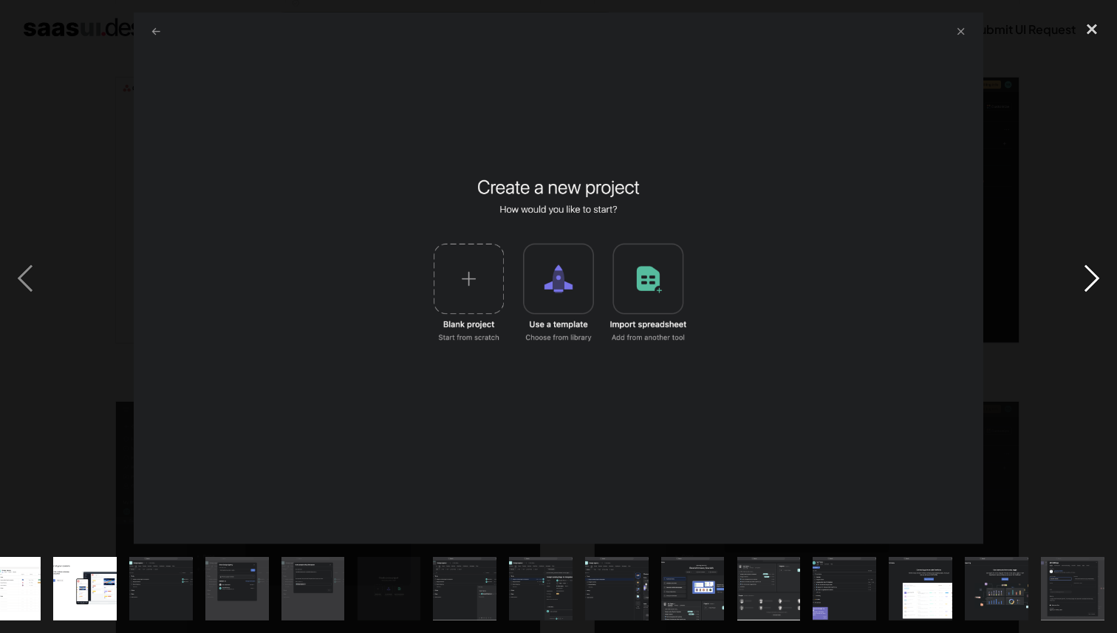
click at [1090, 282] on div "next image" at bounding box center [1091, 279] width 50 height 532
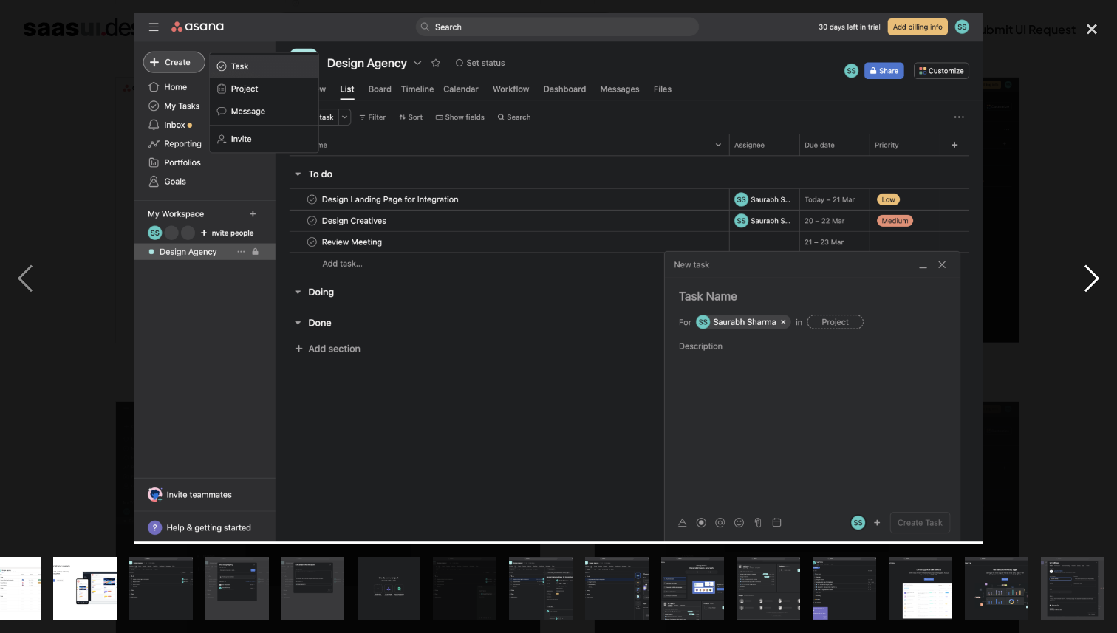
click at [1089, 278] on div "next image" at bounding box center [1091, 279] width 50 height 532
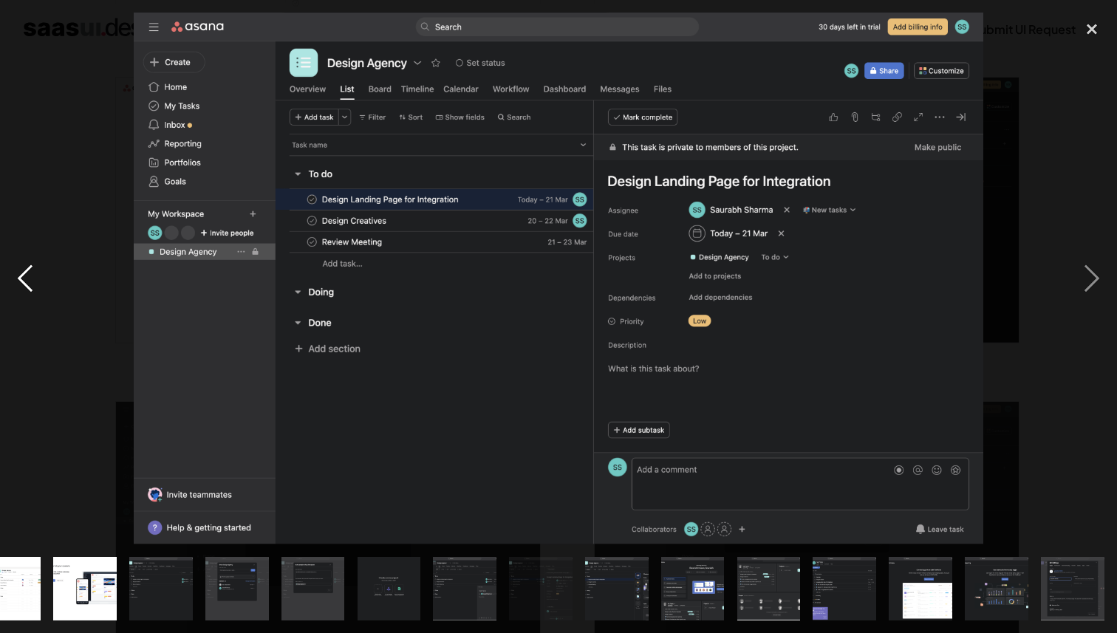
click at [21, 282] on div "previous image" at bounding box center [25, 279] width 50 height 532
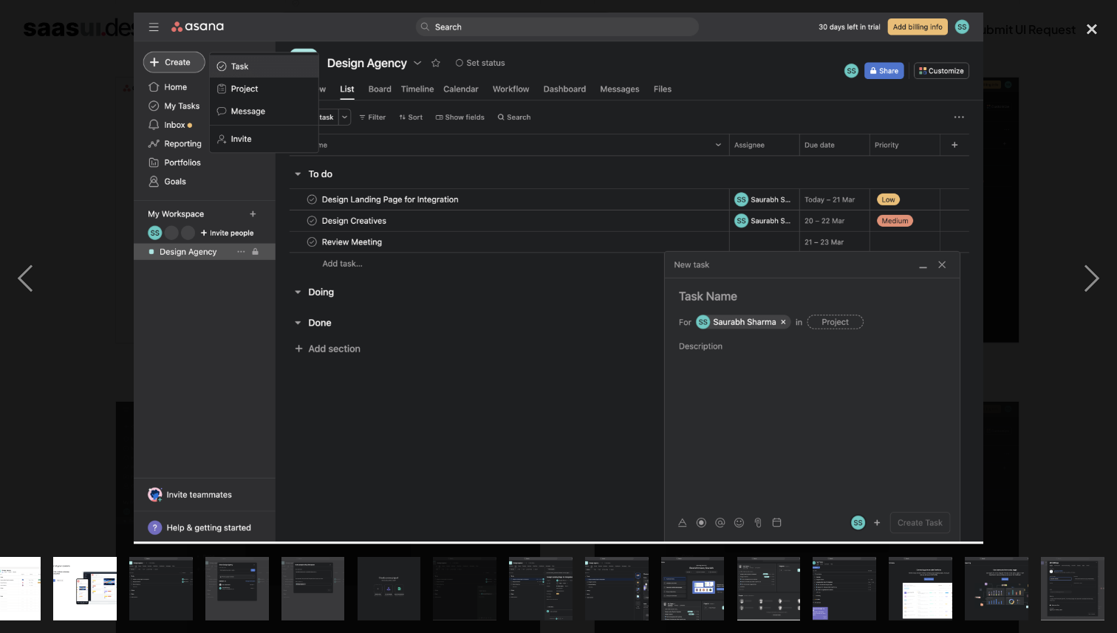
click at [640, 318] on img at bounding box center [559, 279] width 850 height 532
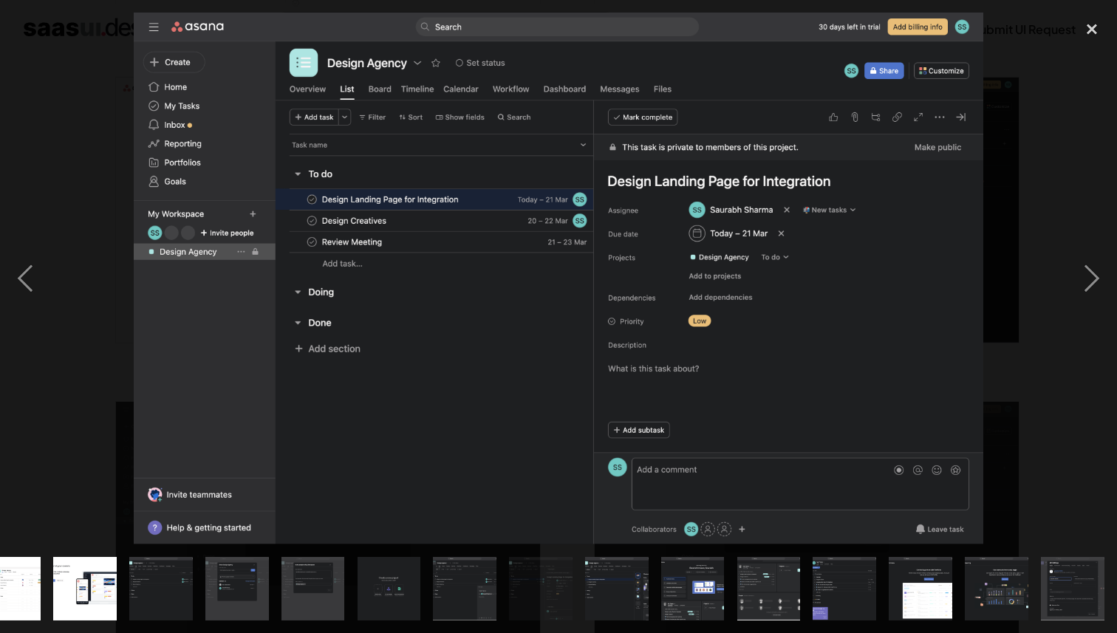
click at [640, 318] on img at bounding box center [559, 279] width 850 height 532
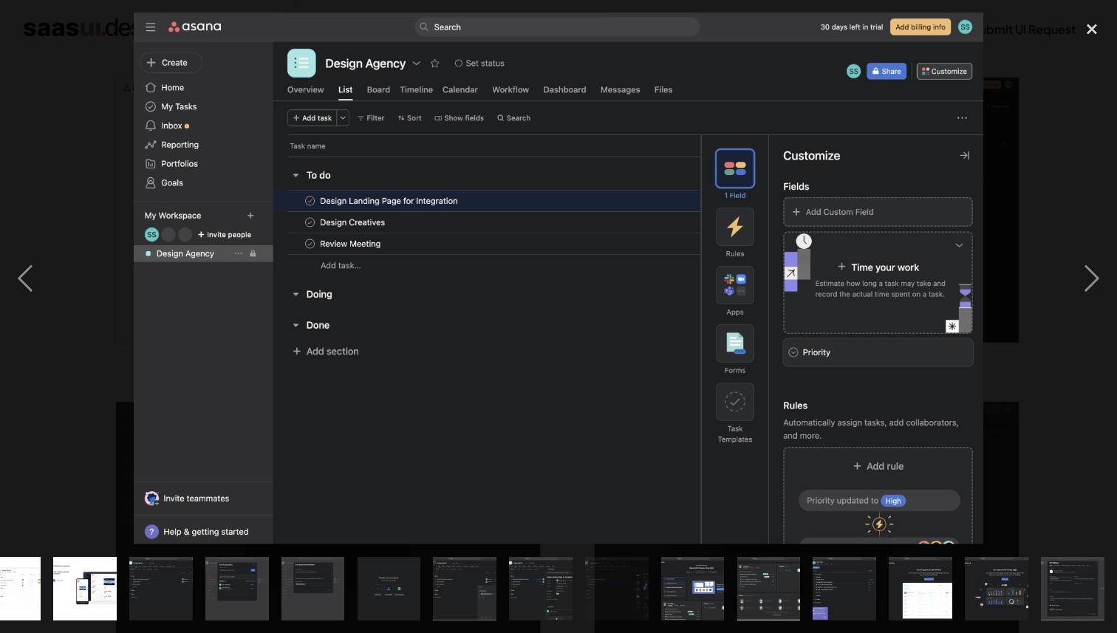
click at [640, 318] on img at bounding box center [559, 279] width 850 height 532
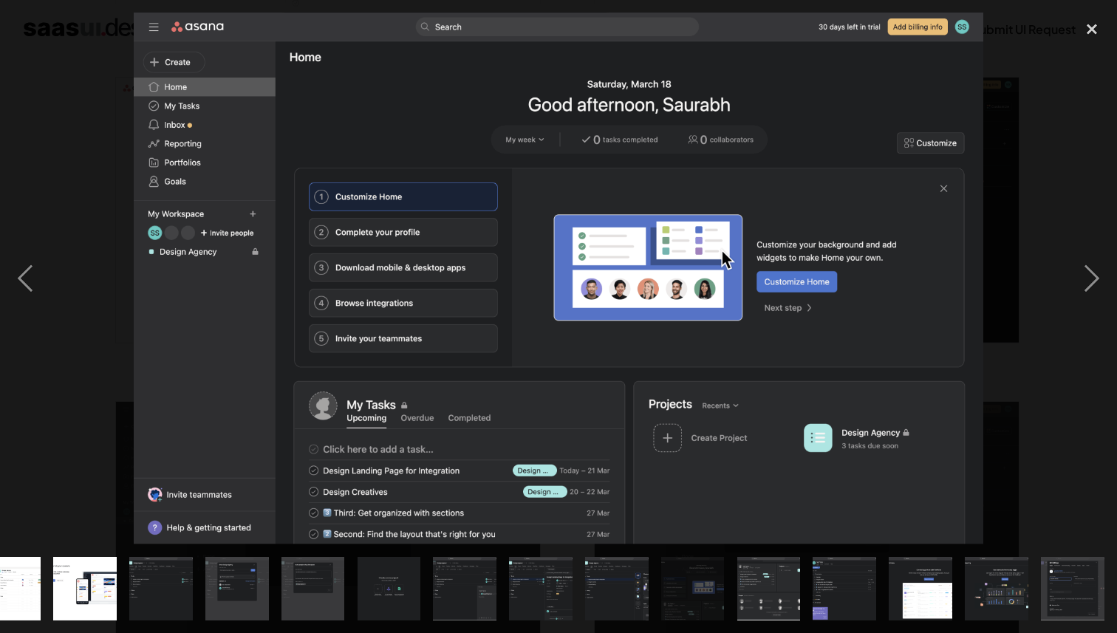
click at [625, 347] on img at bounding box center [559, 279] width 850 height 532
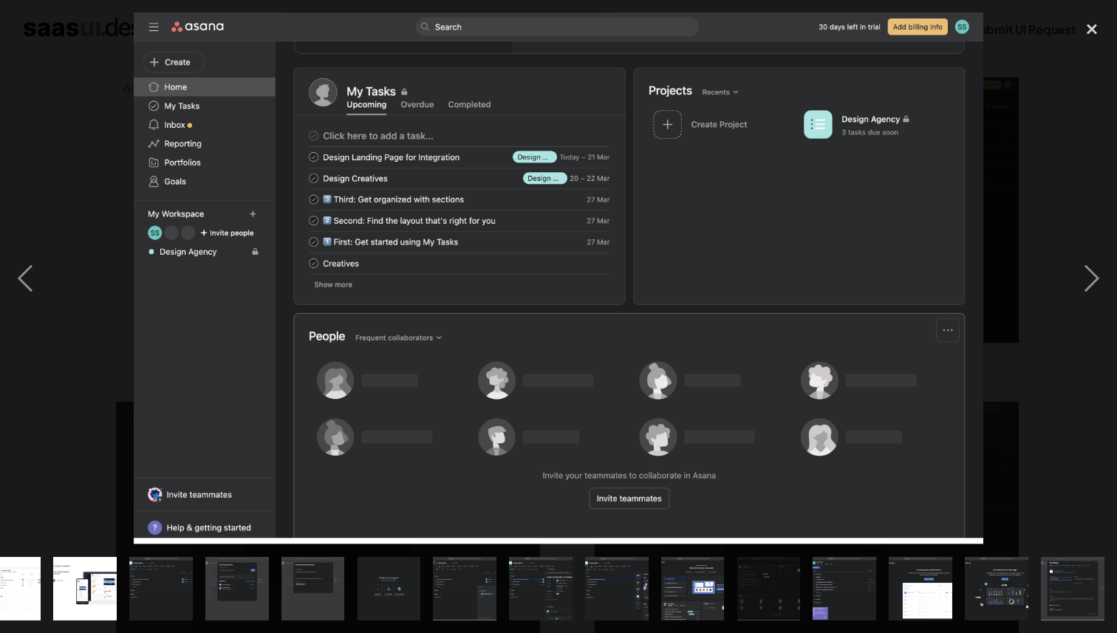
click at [617, 305] on img at bounding box center [559, 279] width 850 height 532
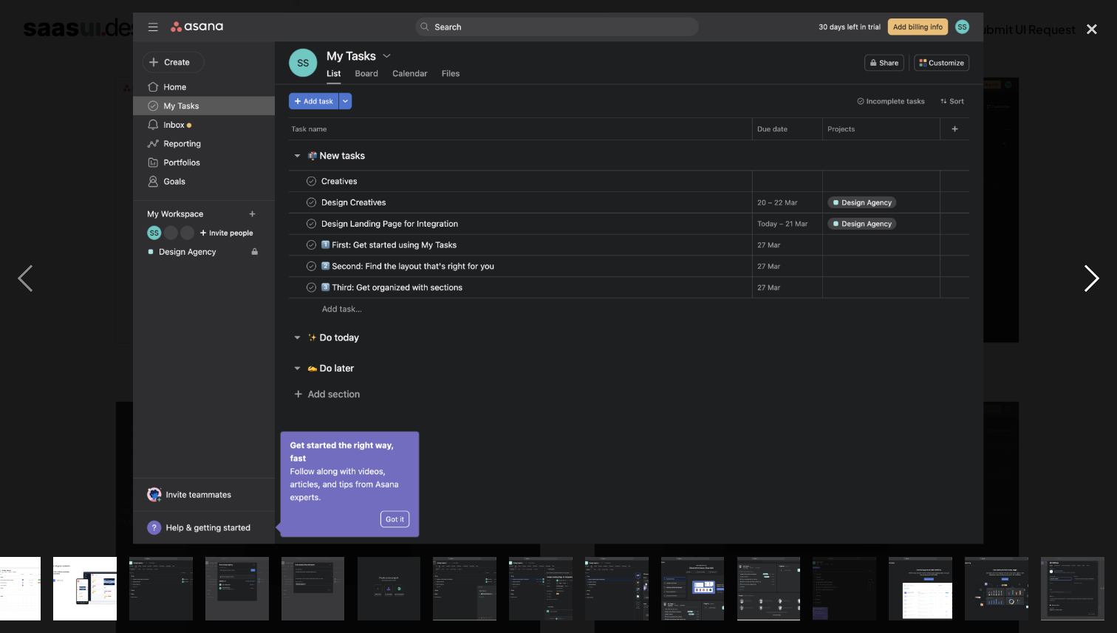
click at [1090, 278] on div "next image" at bounding box center [1091, 279] width 50 height 532
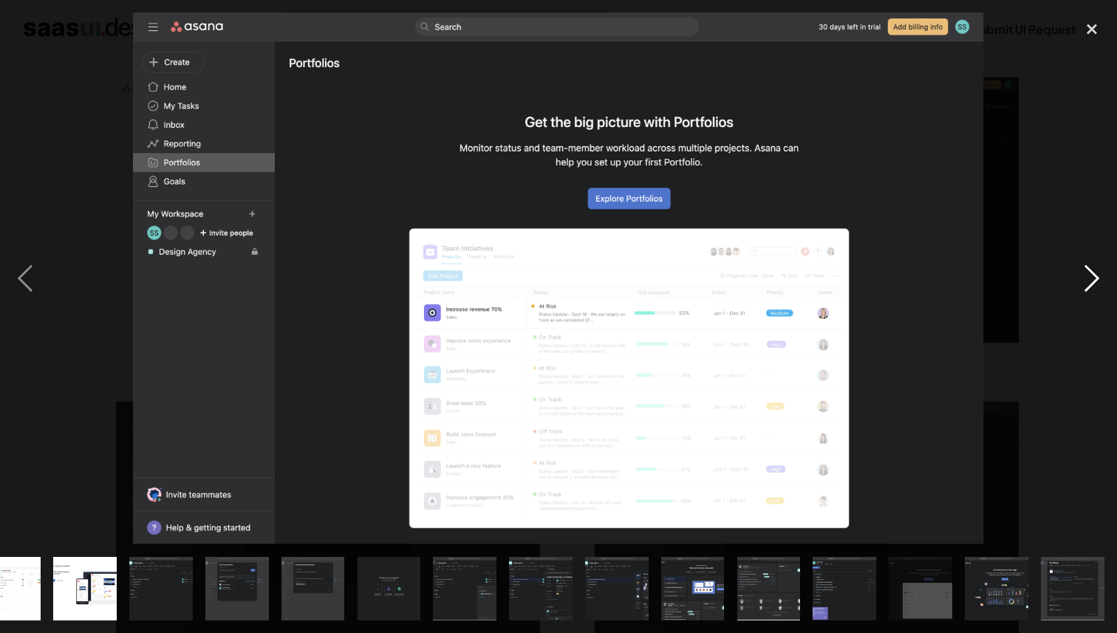
click at [1090, 278] on div "next image" at bounding box center [1091, 279] width 50 height 532
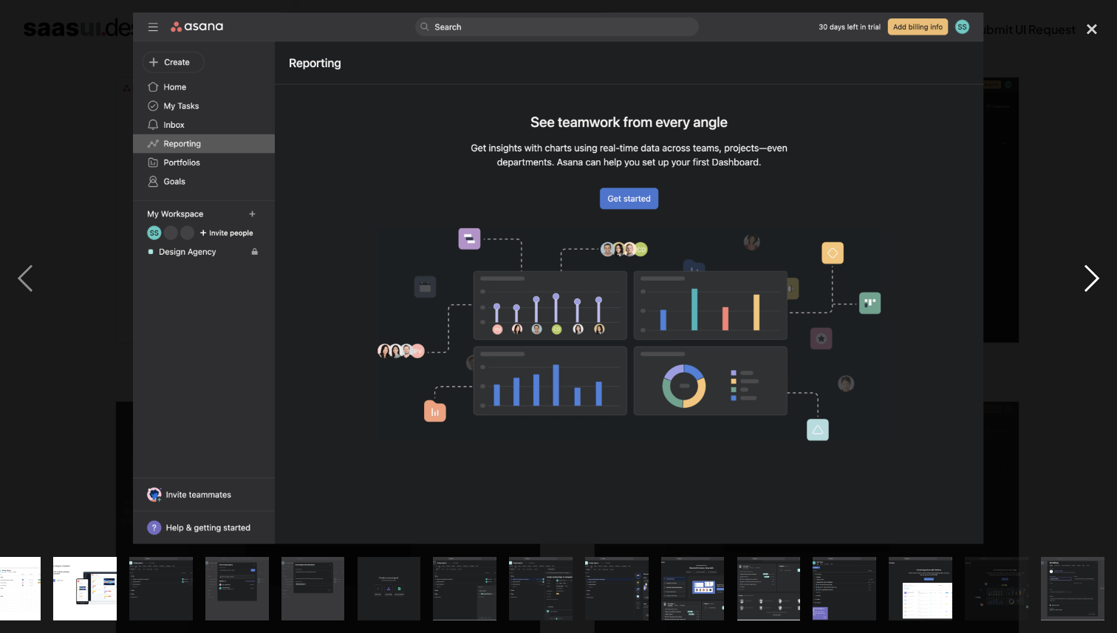
click at [1090, 278] on div "next image" at bounding box center [1091, 279] width 50 height 532
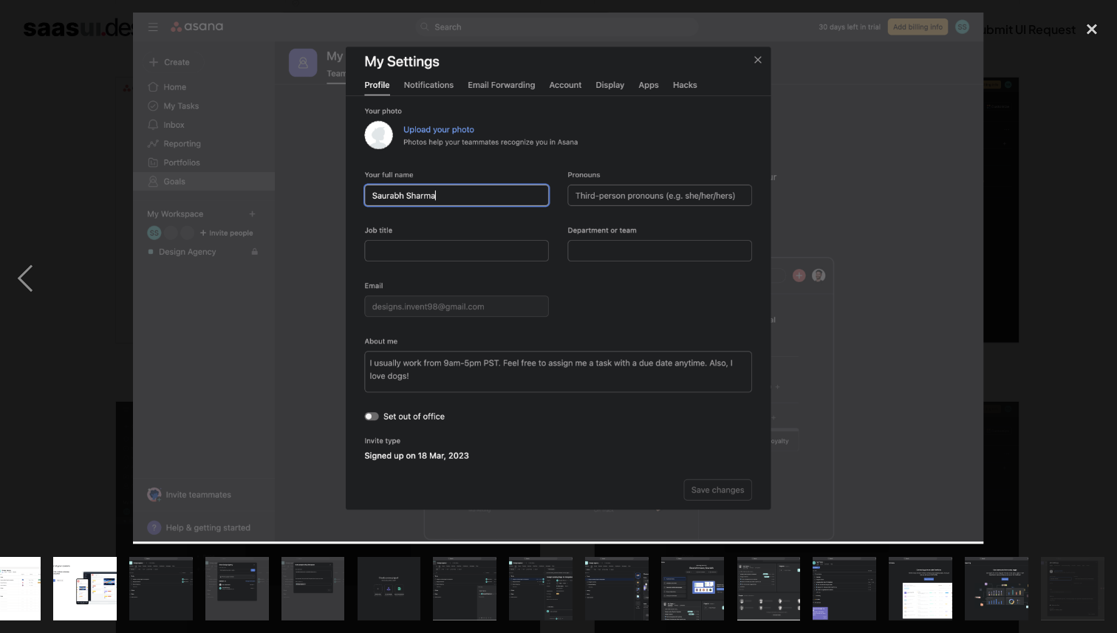
click at [1090, 278] on div "next image" at bounding box center [1091, 279] width 50 height 532
click at [1045, 325] on div at bounding box center [558, 279] width 1117 height 532
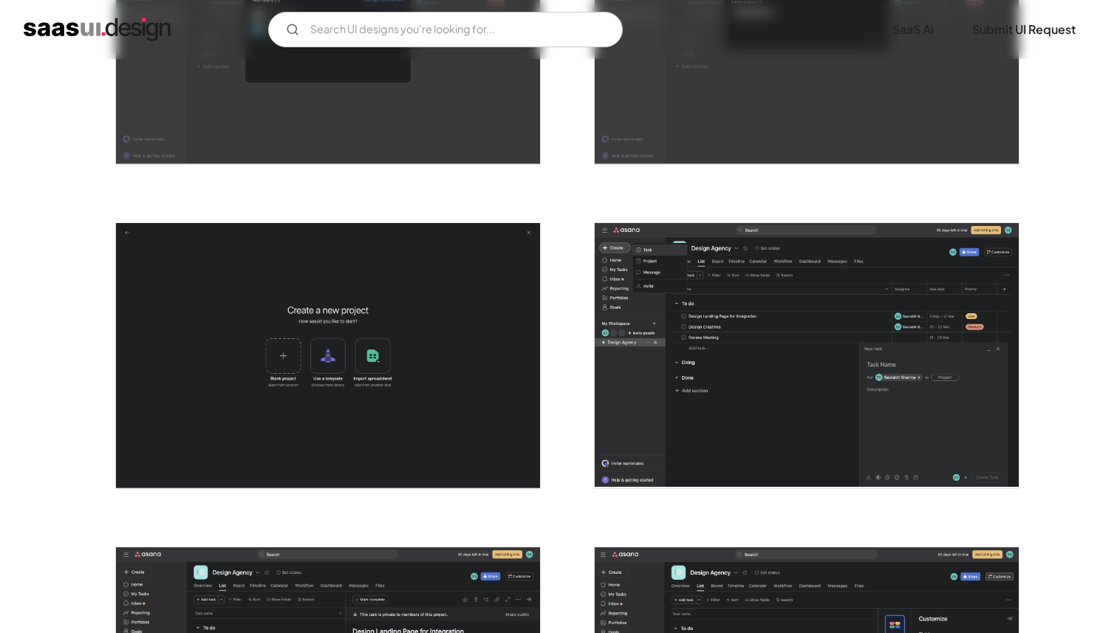
scroll to position [2438, 0]
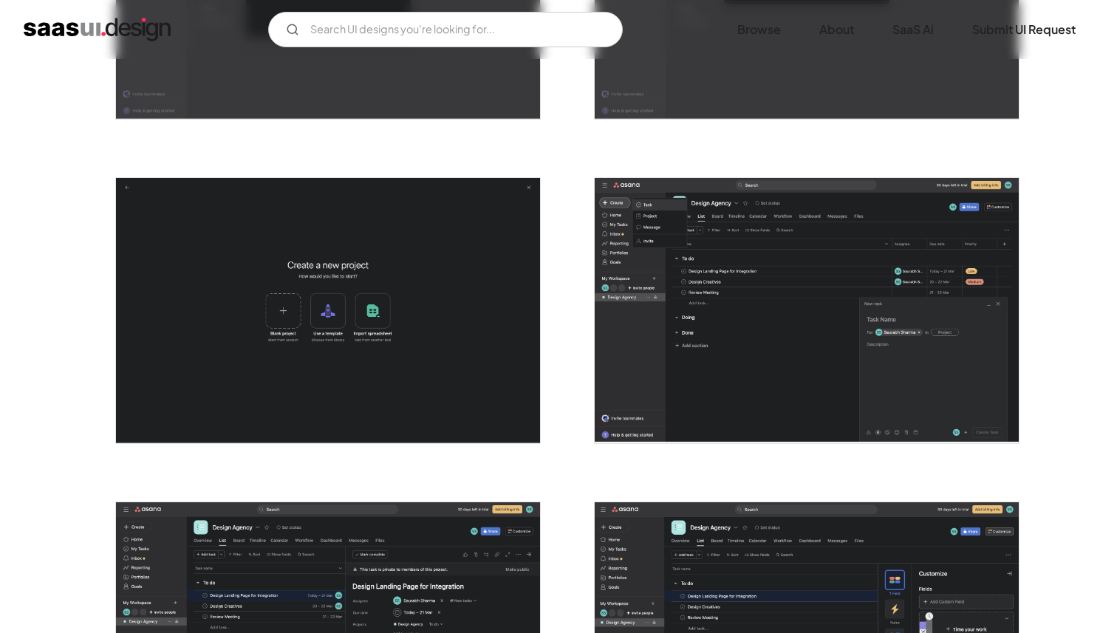
click at [739, 263] on img "open lightbox" at bounding box center [806, 310] width 424 height 265
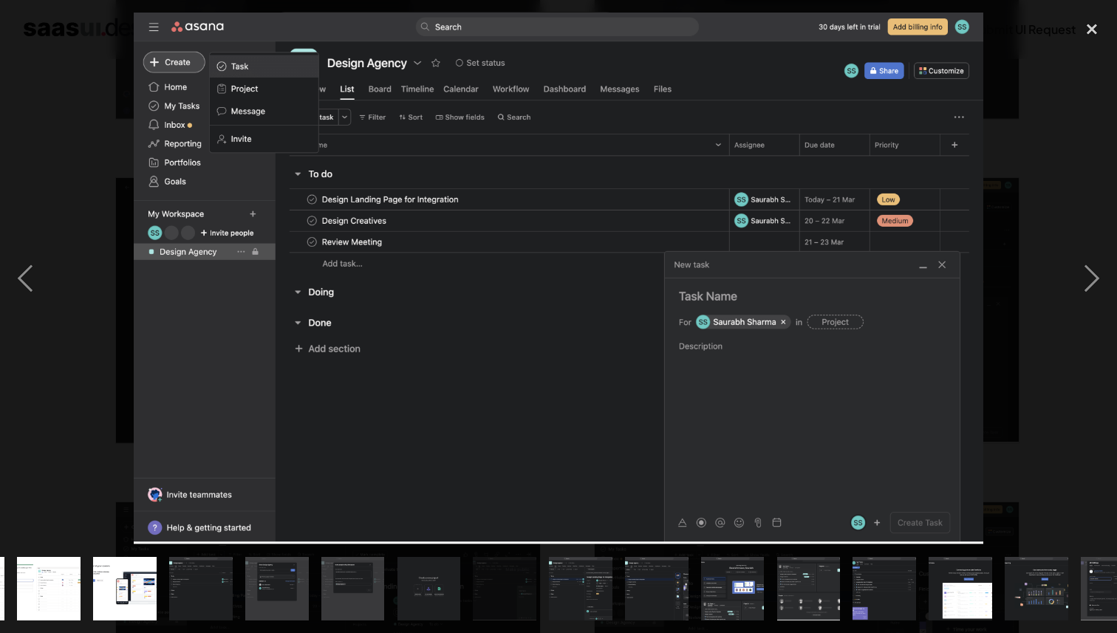
scroll to position [0, 719]
